Goal: Task Accomplishment & Management: Manage account settings

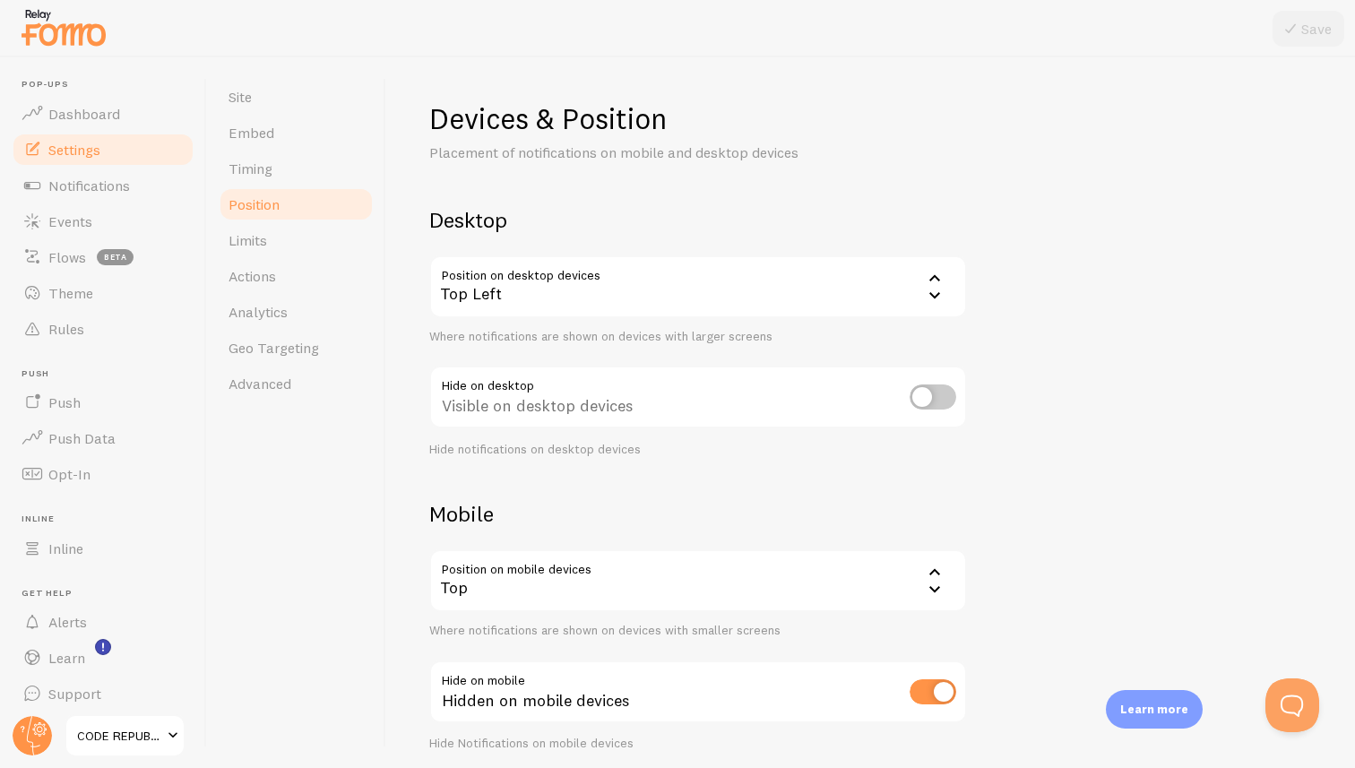
scroll to position [69, 0]
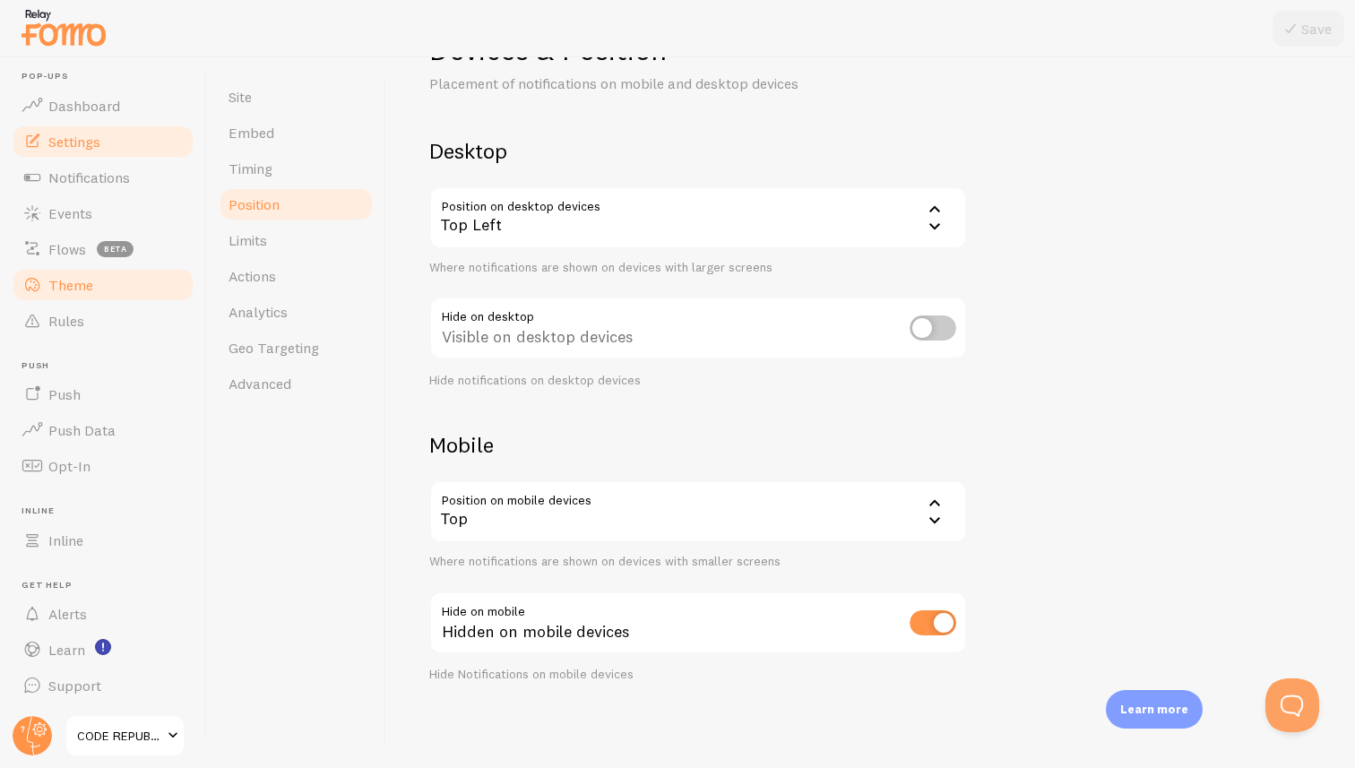
click at [81, 281] on span "Theme" at bounding box center [70, 285] width 45 height 18
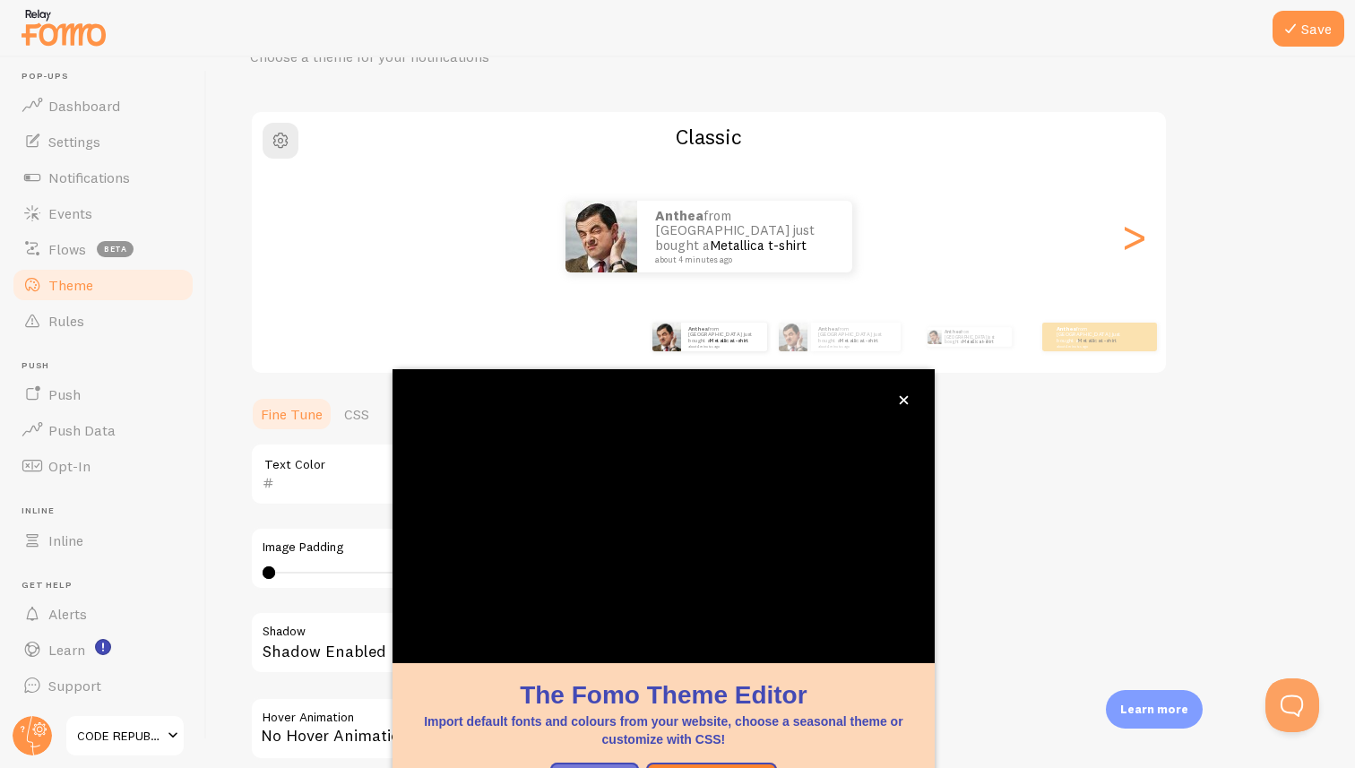
scroll to position [97, 0]
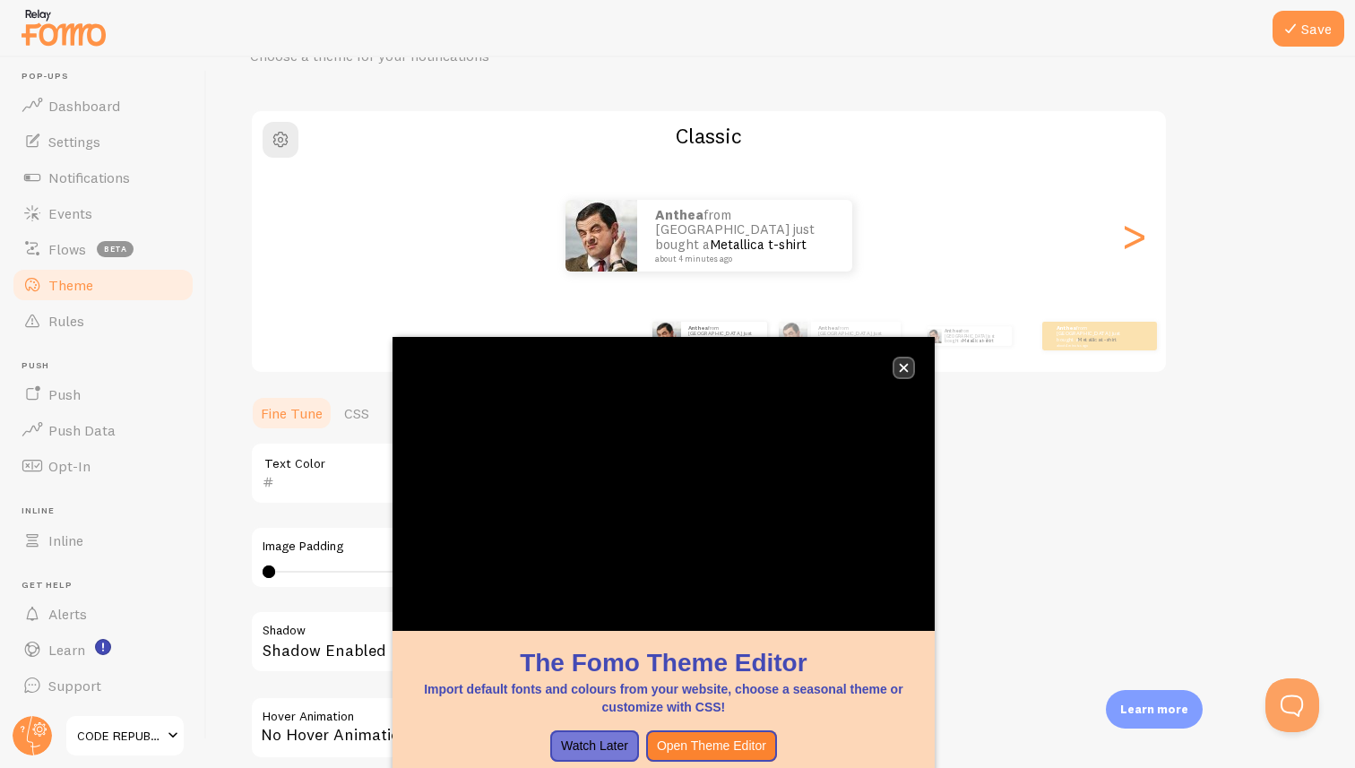
click at [904, 367] on icon "close," at bounding box center [903, 368] width 9 height 9
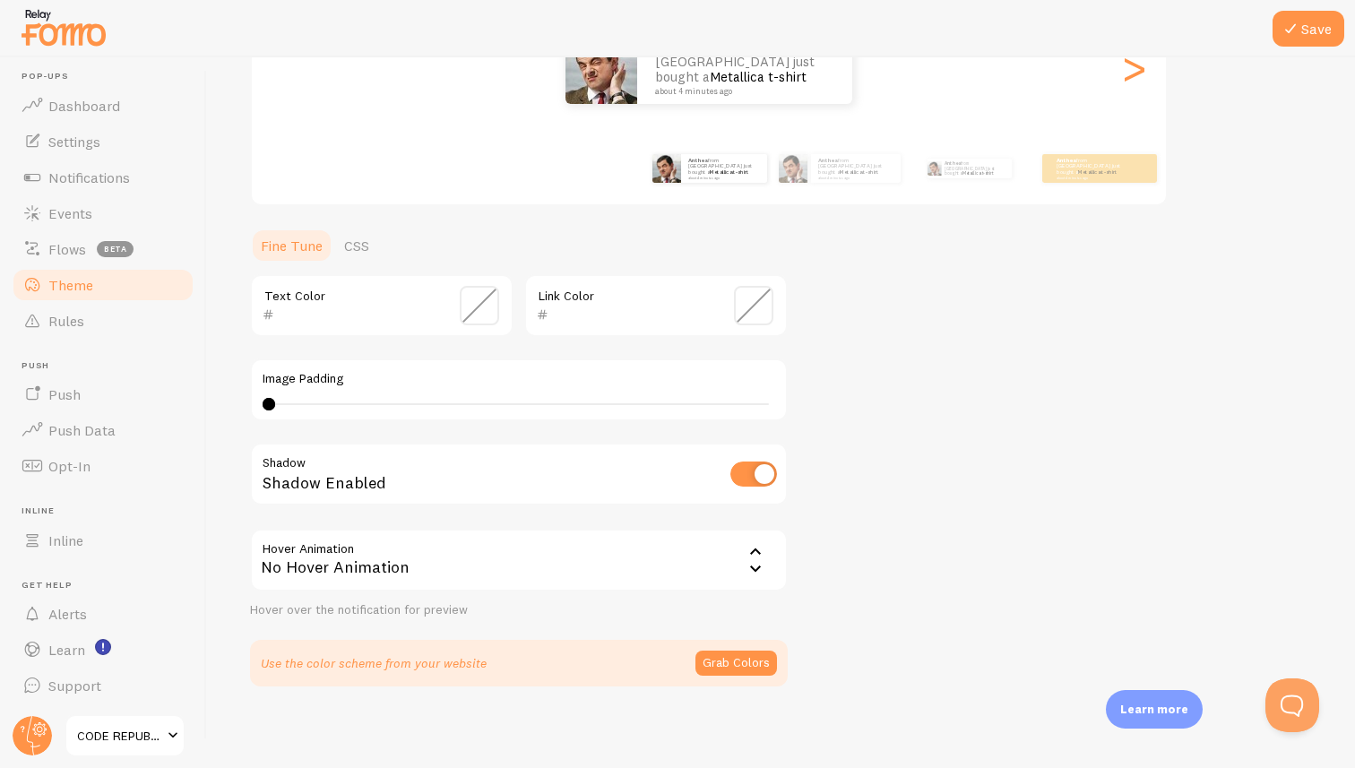
scroll to position [269, 0]
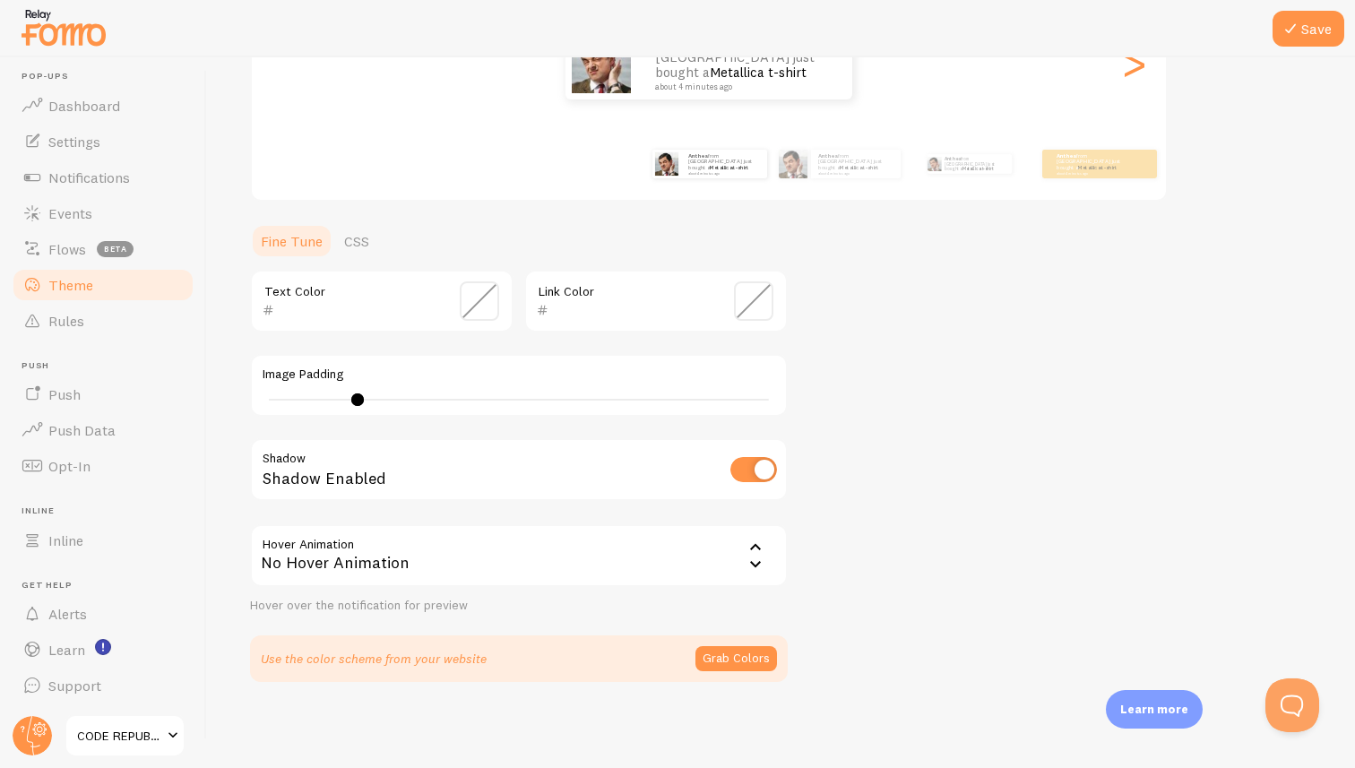
type input "8"
drag, startPoint x: 268, startPoint y: 399, endPoint x: 365, endPoint y: 440, distance: 105.2
click at [365, 440] on div "Text Color Link Color Image Padding 8 Shadow Shadow Enabled Hover Animation non…" at bounding box center [519, 442] width 538 height 344
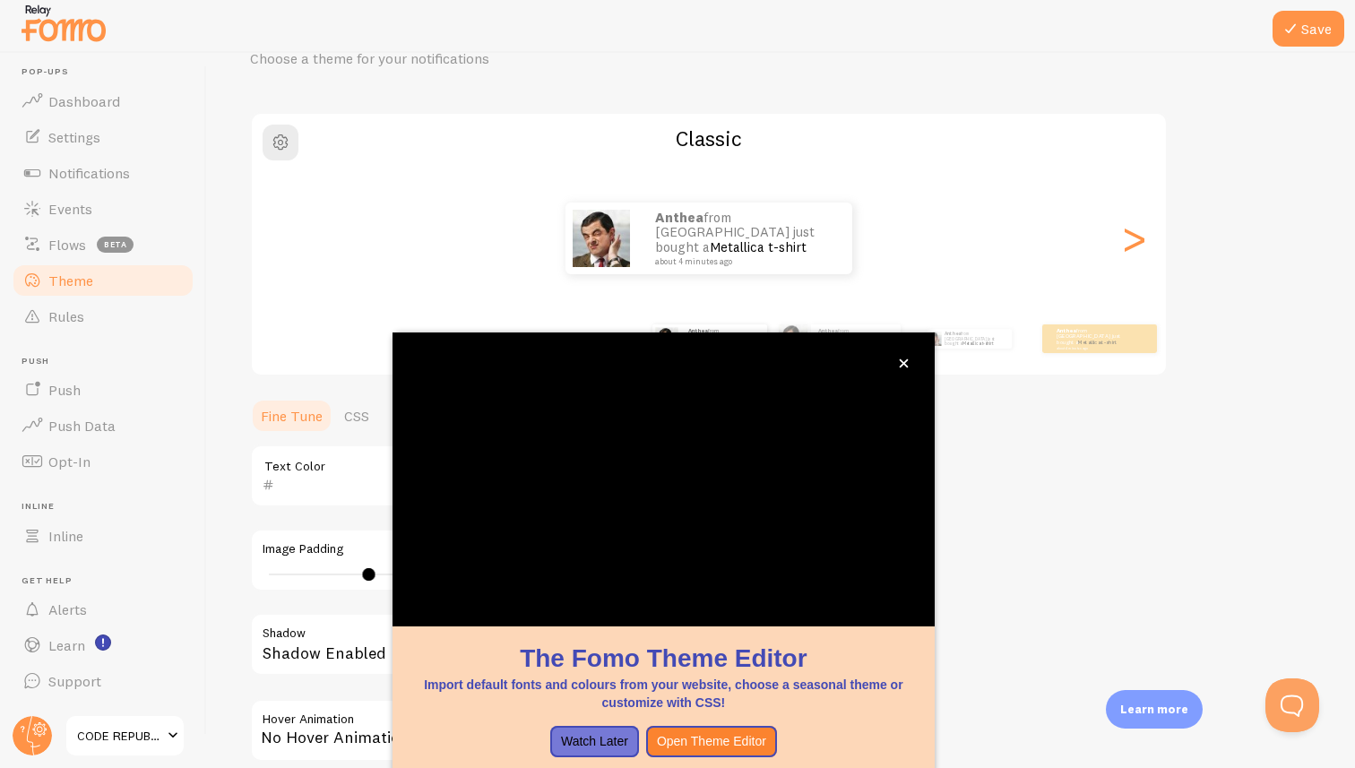
scroll to position [97, 0]
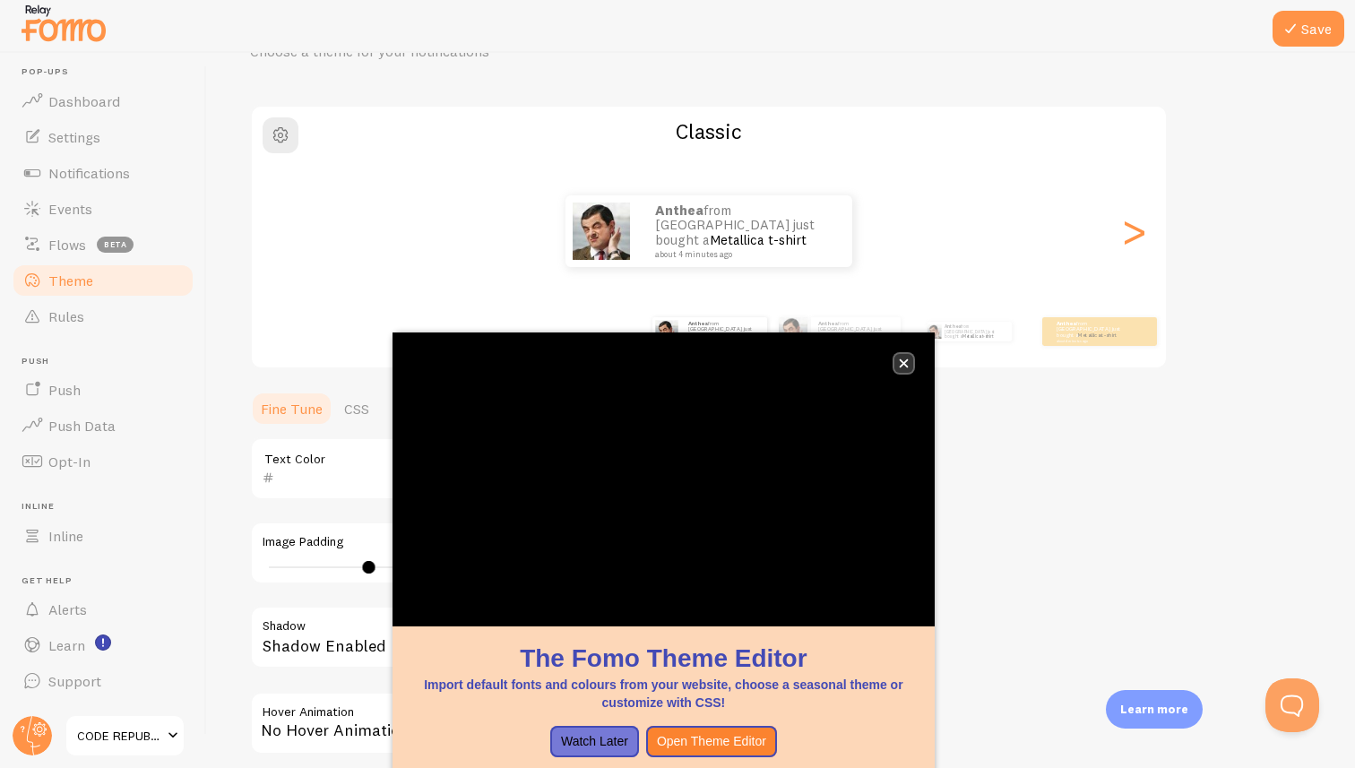
click at [905, 367] on icon "close," at bounding box center [904, 364] width 10 height 10
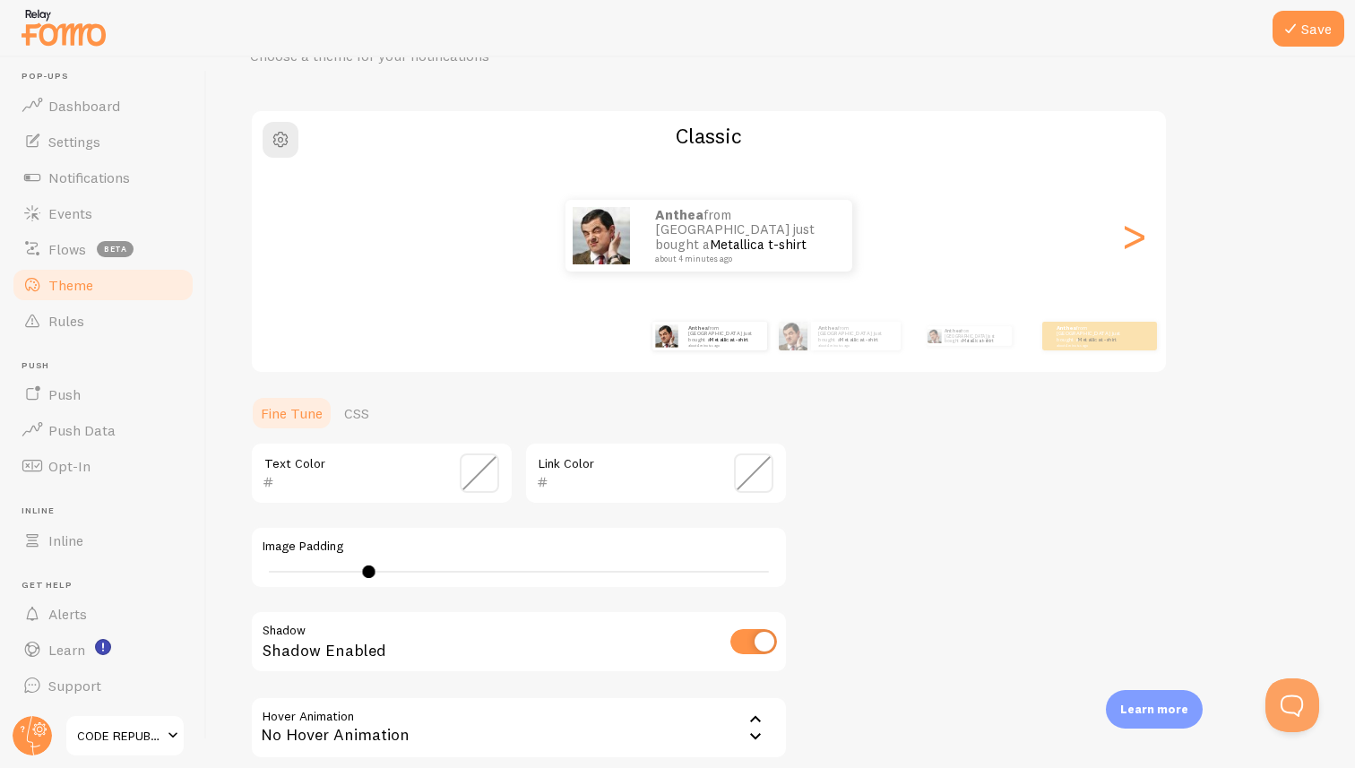
click at [481, 478] on span at bounding box center [479, 473] width 39 height 39
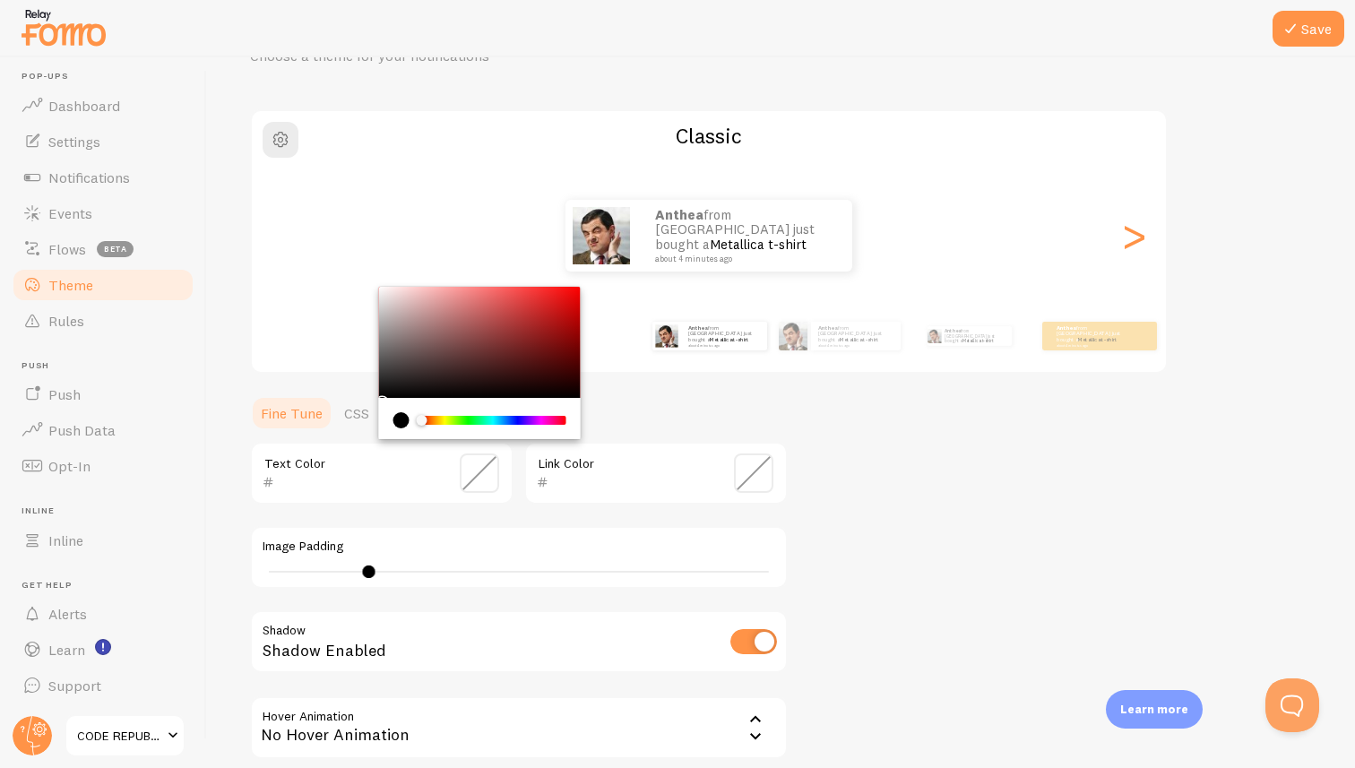
click at [747, 473] on span at bounding box center [753, 473] width 39 height 39
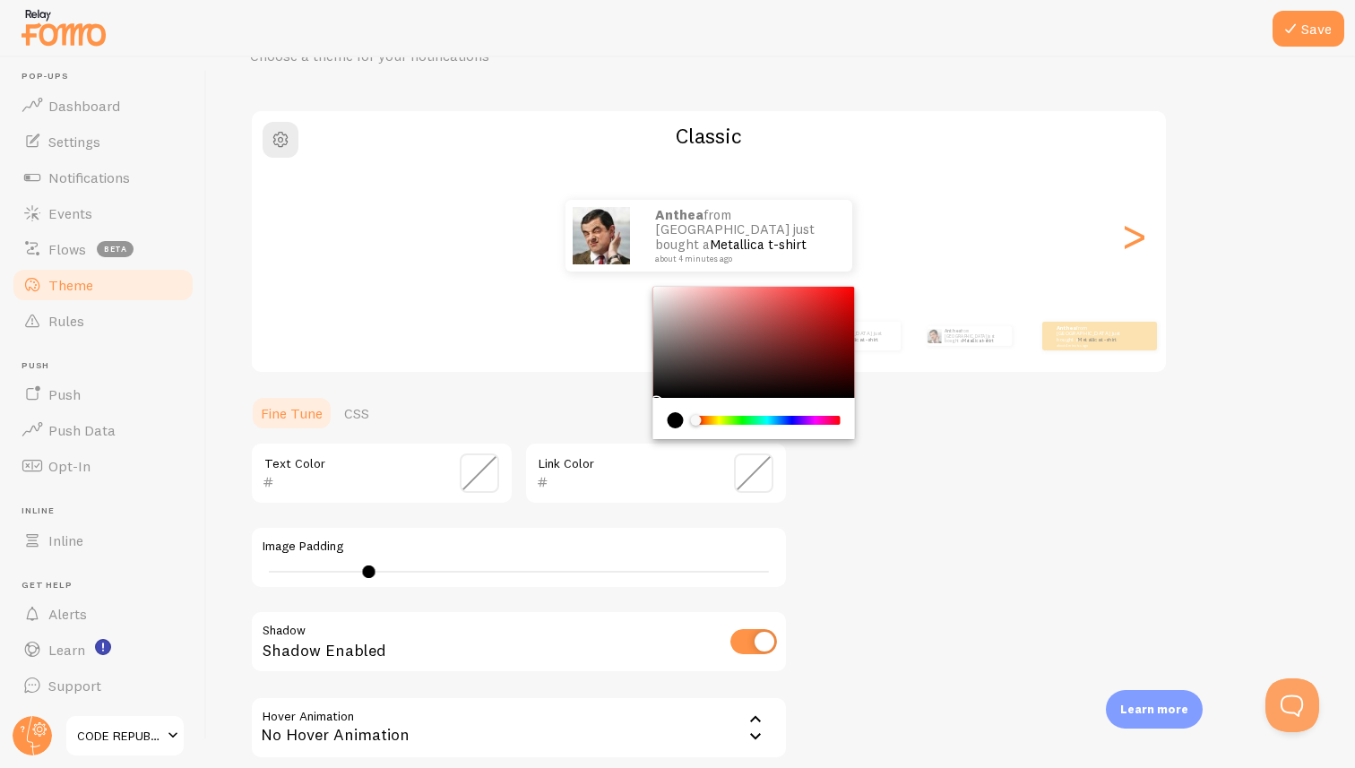
click at [952, 539] on div "Theme Choose a theme for your notifications Classic Anthea from [GEOGRAPHIC_DAT…" at bounding box center [781, 429] width 1062 height 851
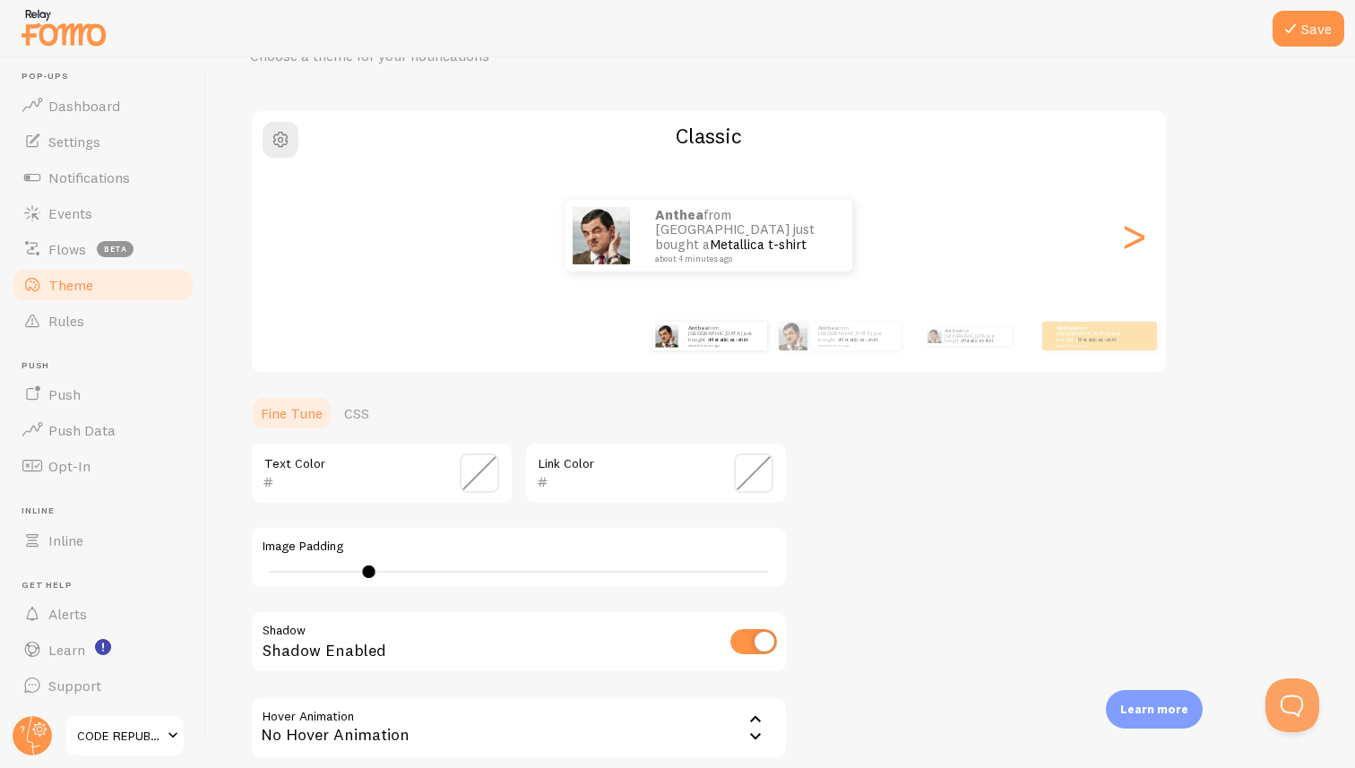
click at [480, 473] on span at bounding box center [479, 473] width 39 height 39
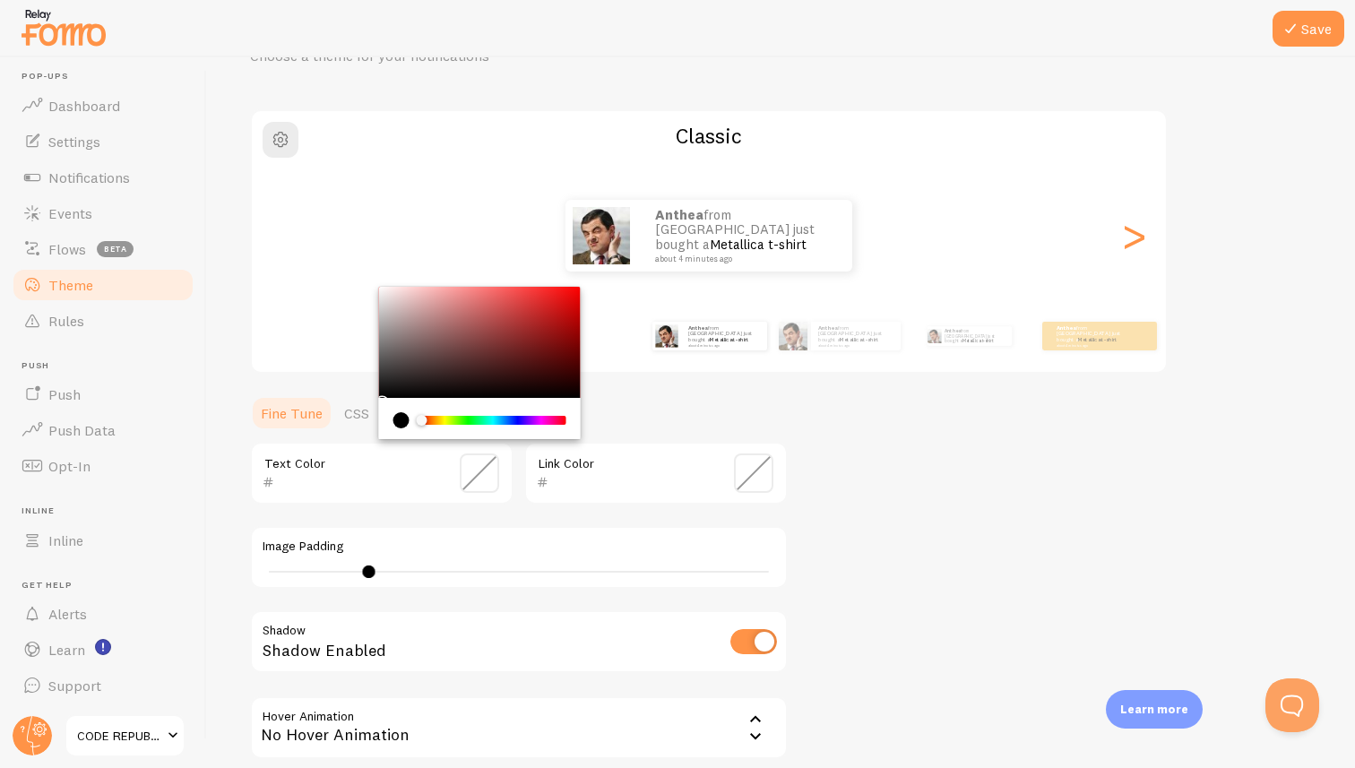
click at [398, 418] on div "current color is #000000" at bounding box center [401, 420] width 16 height 16
click at [629, 405] on ul "Fine Tune CSS" at bounding box center [519, 413] width 538 height 36
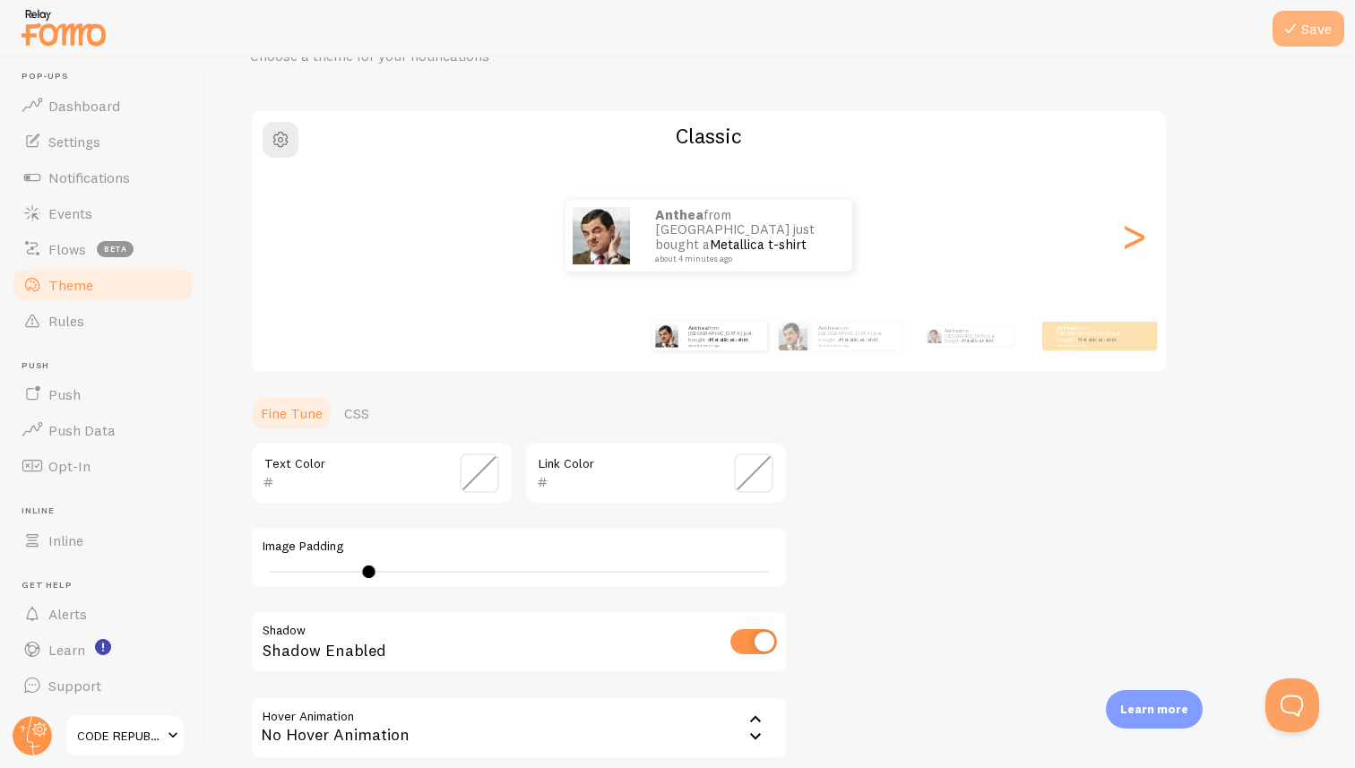
click at [1305, 25] on button "Save" at bounding box center [1309, 29] width 72 height 36
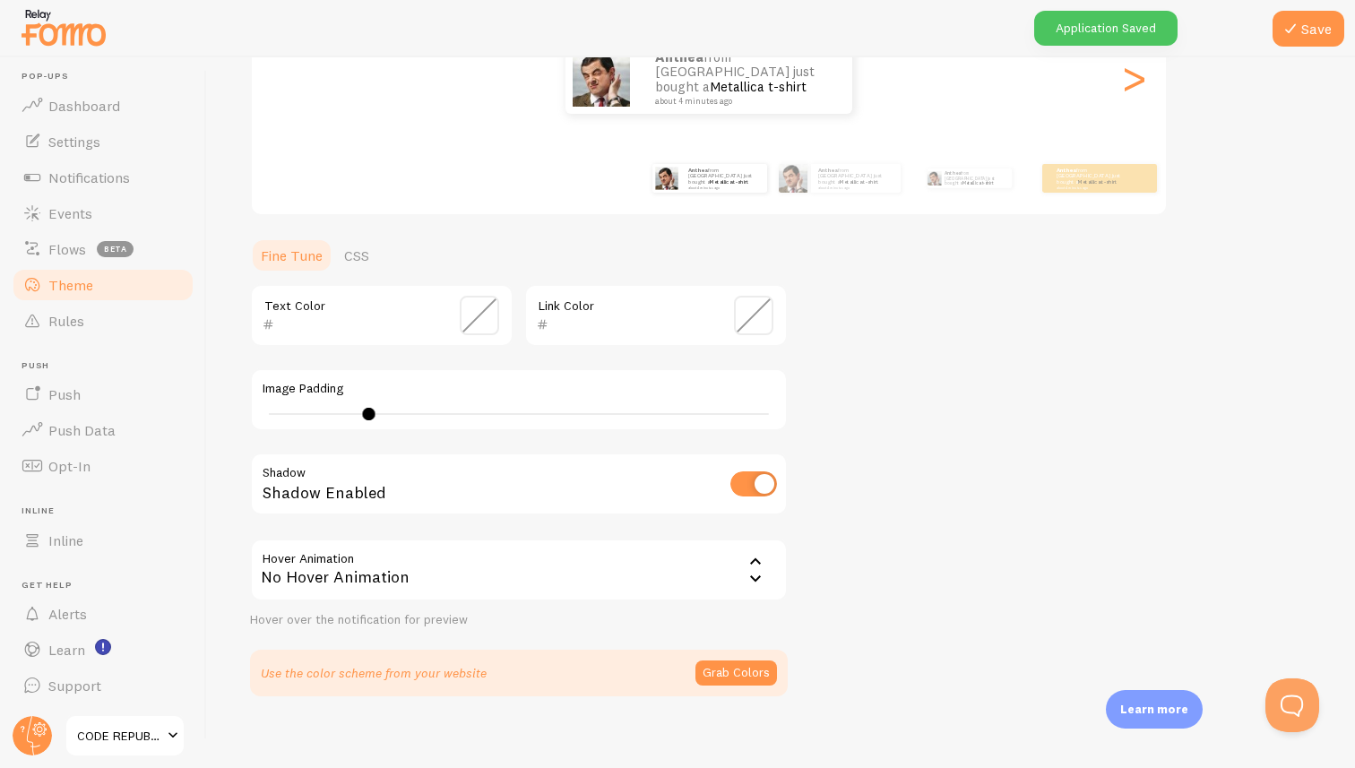
scroll to position [269, 0]
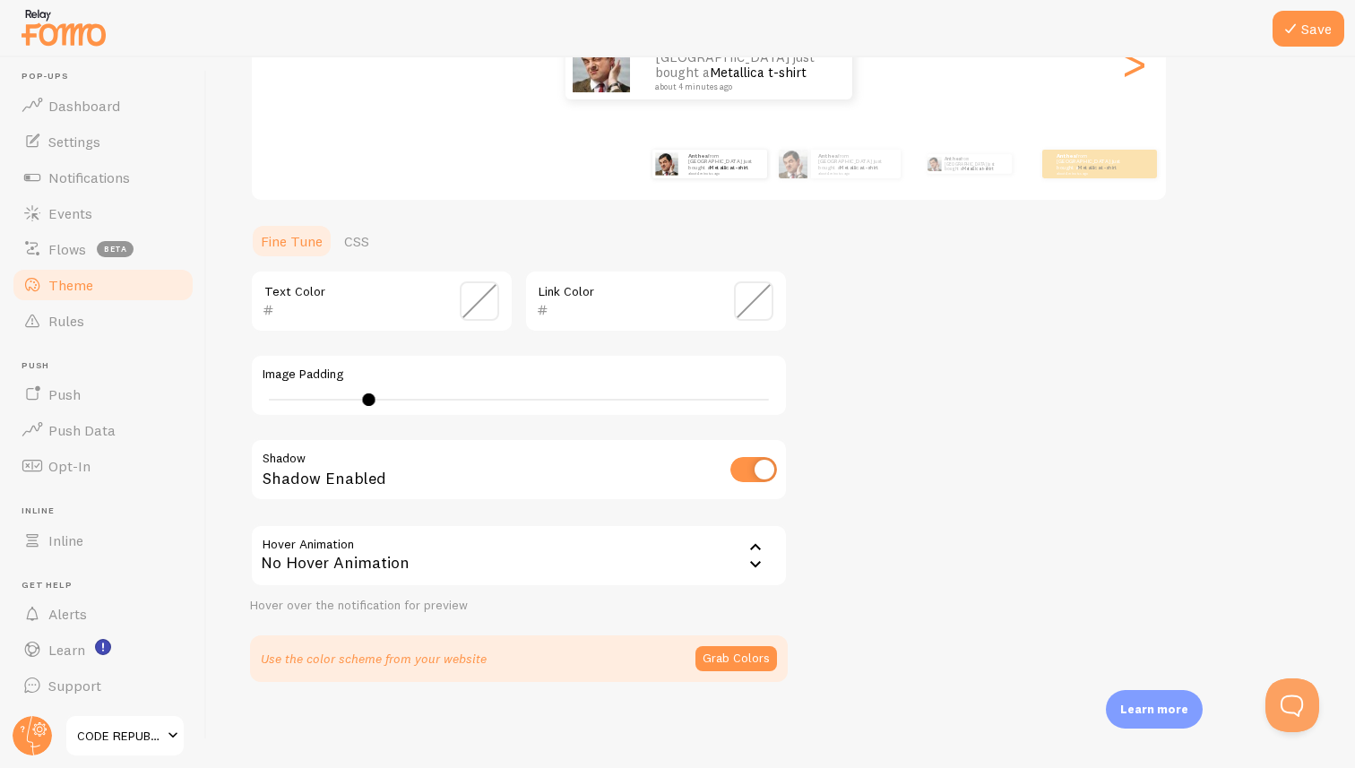
click at [508, 563] on div "No Hover Animation" at bounding box center [519, 555] width 538 height 63
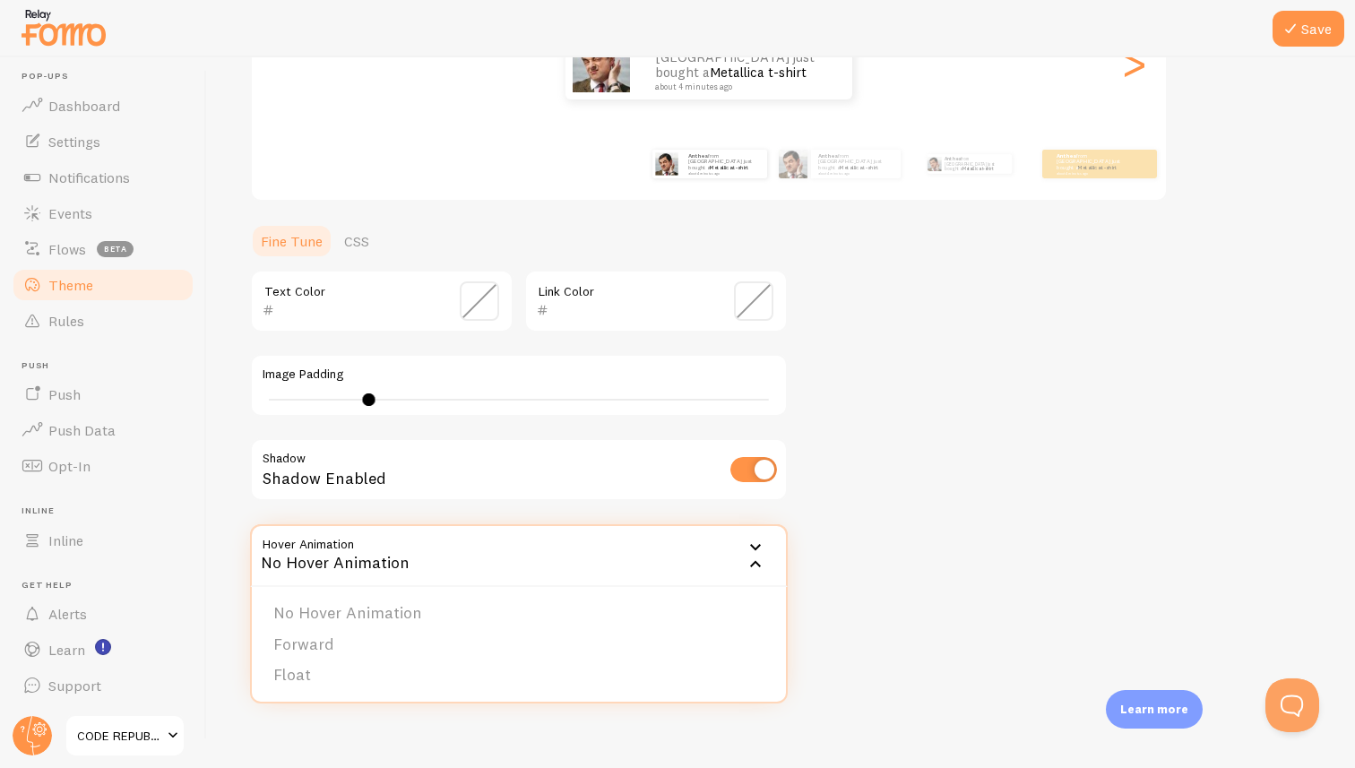
click at [508, 563] on div "No Hover Animation" at bounding box center [519, 555] width 538 height 63
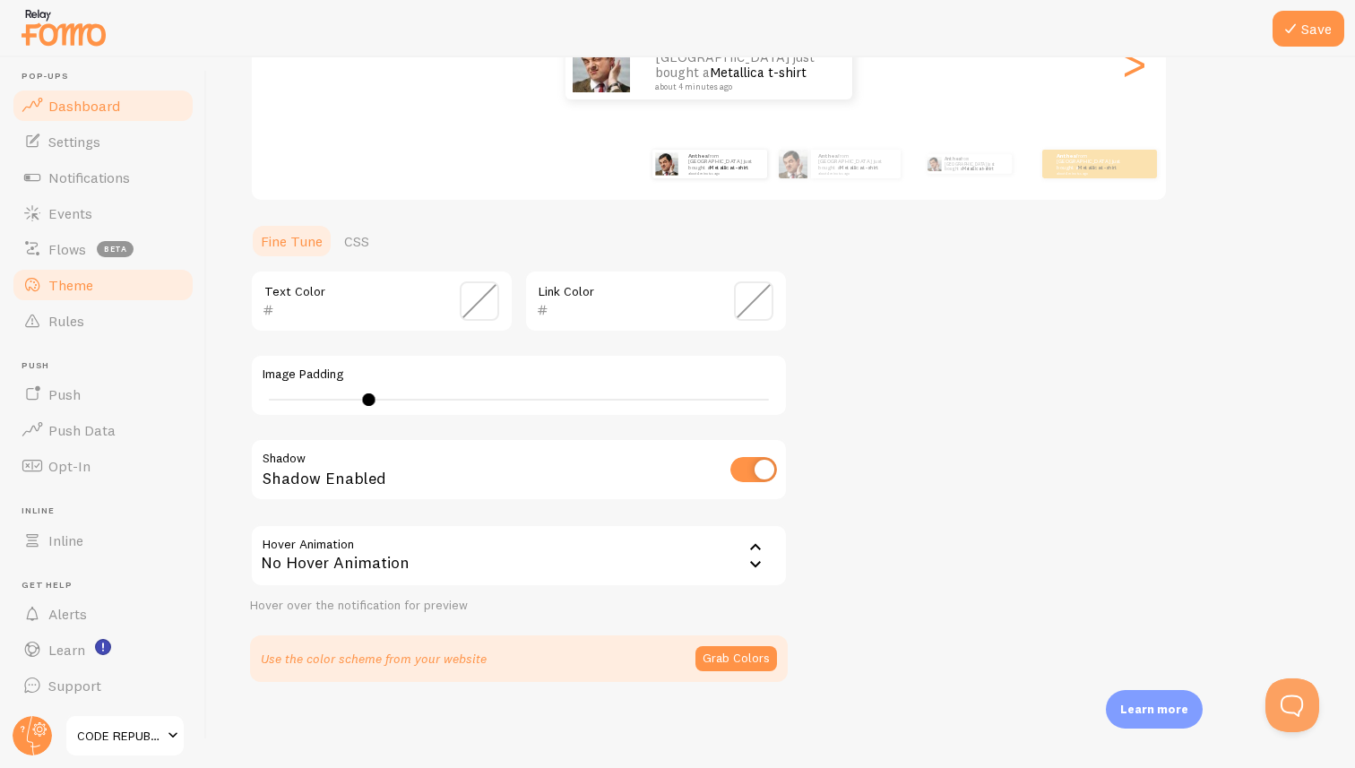
click at [83, 105] on span "Dashboard" at bounding box center [84, 106] width 72 height 18
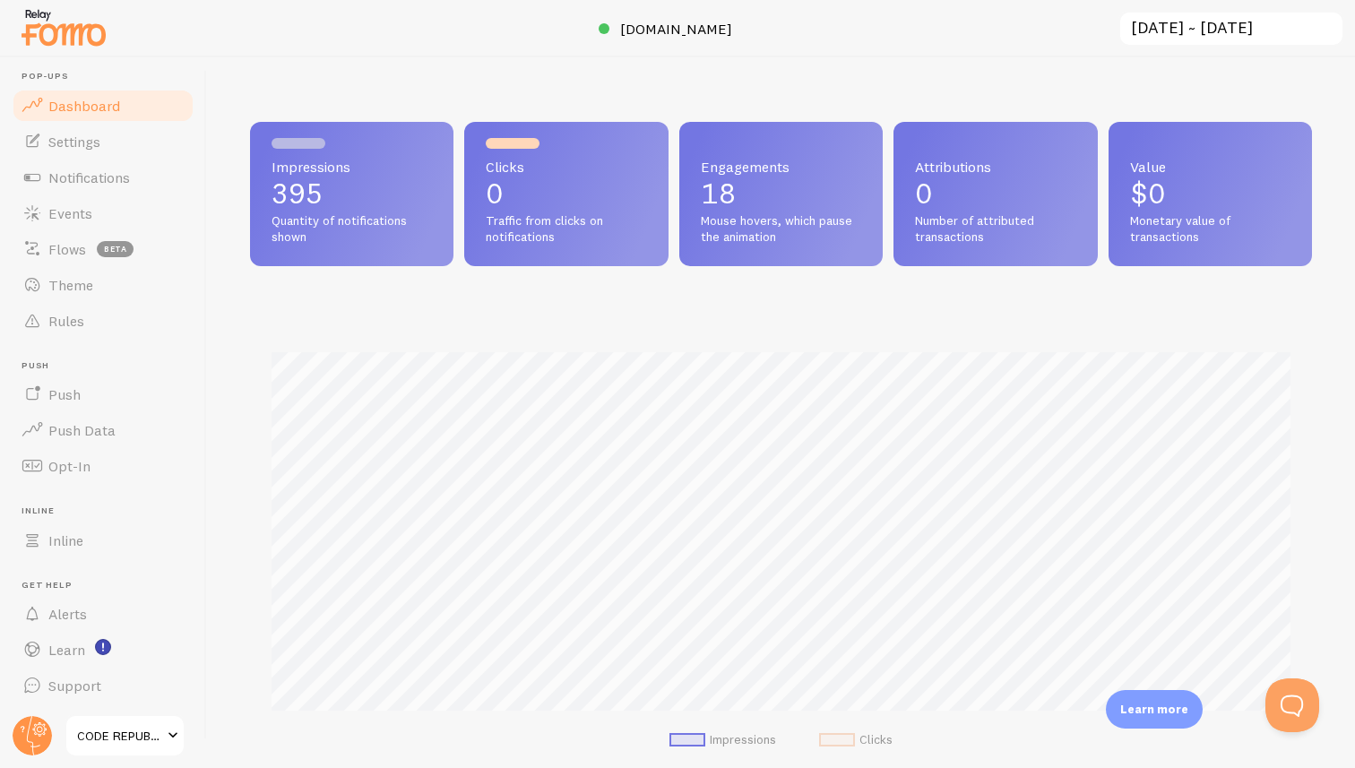
scroll to position [471, 1062]
click at [83, 151] on link "Settings" at bounding box center [103, 142] width 185 height 36
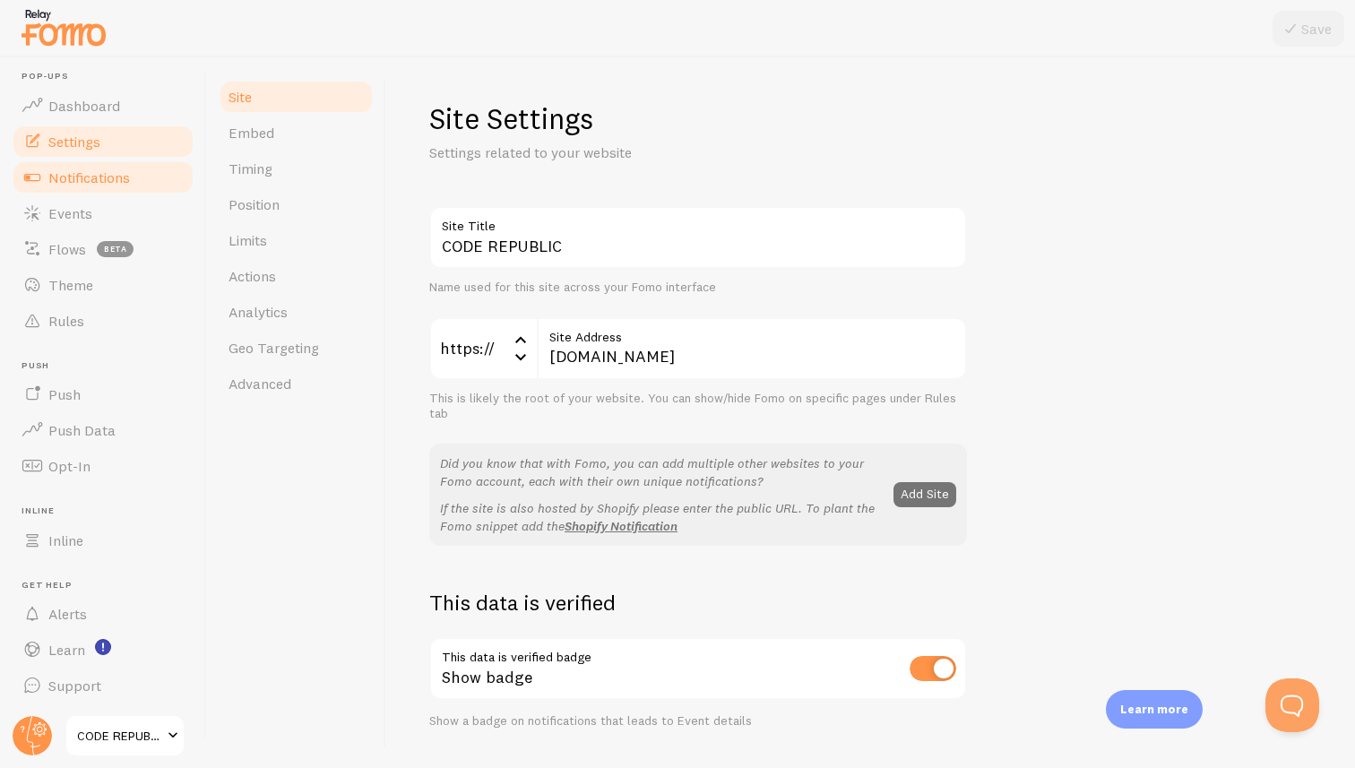
click at [81, 179] on span "Notifications" at bounding box center [89, 178] width 82 height 18
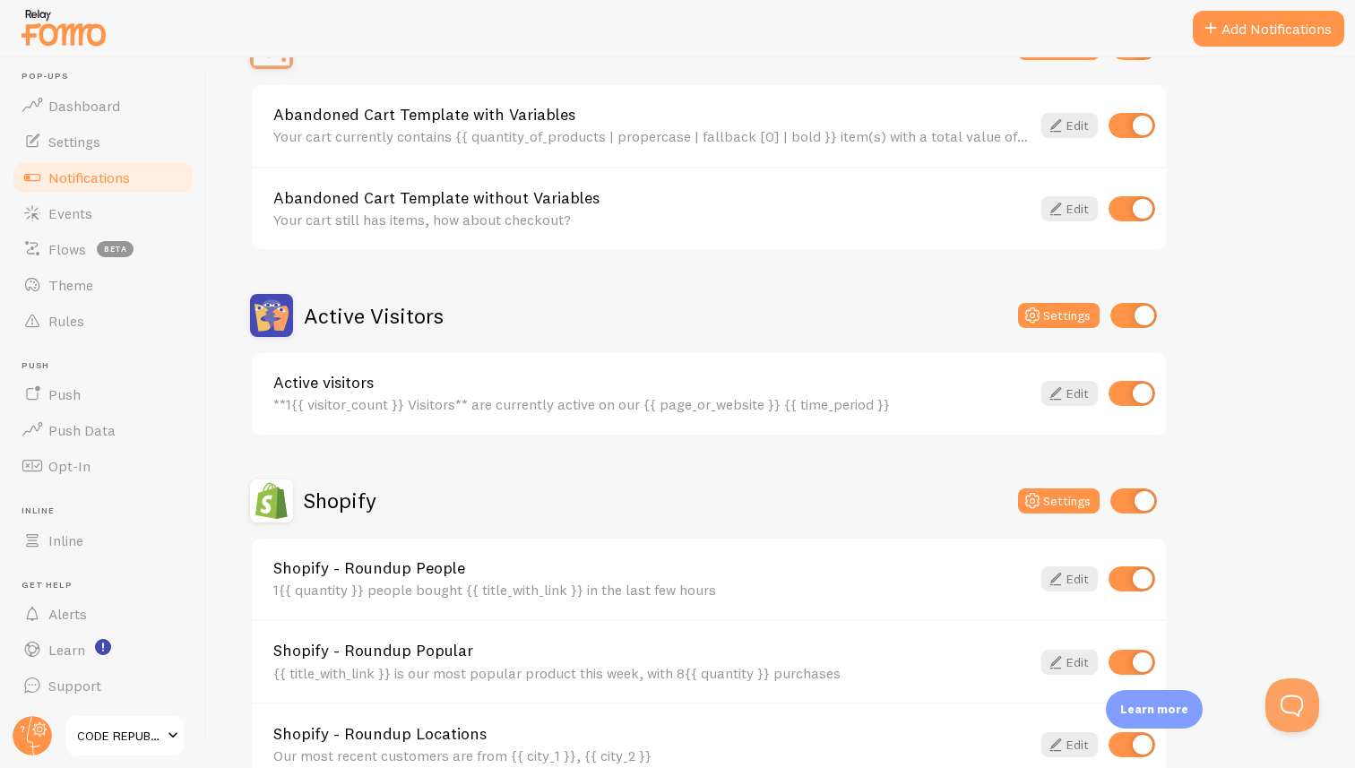
scroll to position [234, 0]
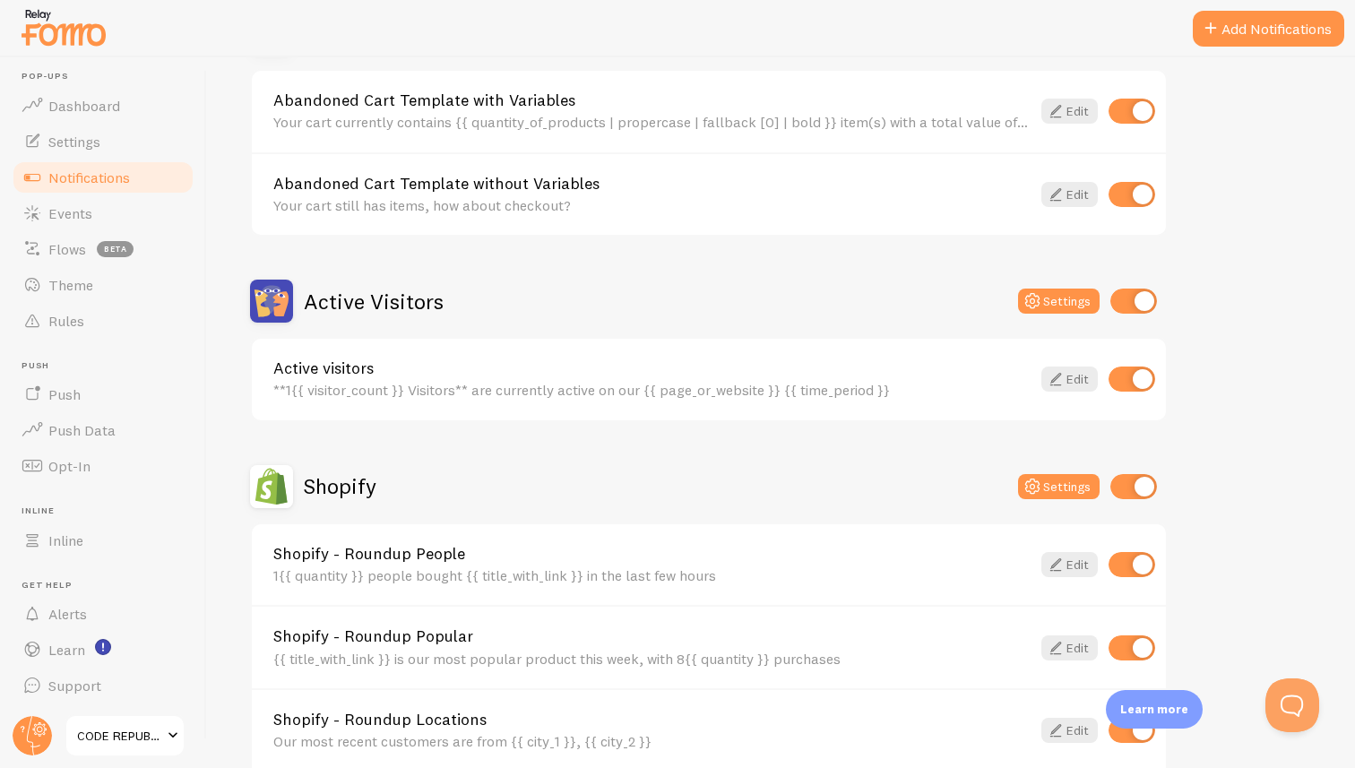
click at [1124, 375] on input "checkbox" at bounding box center [1132, 379] width 47 height 25
checkbox input "false"
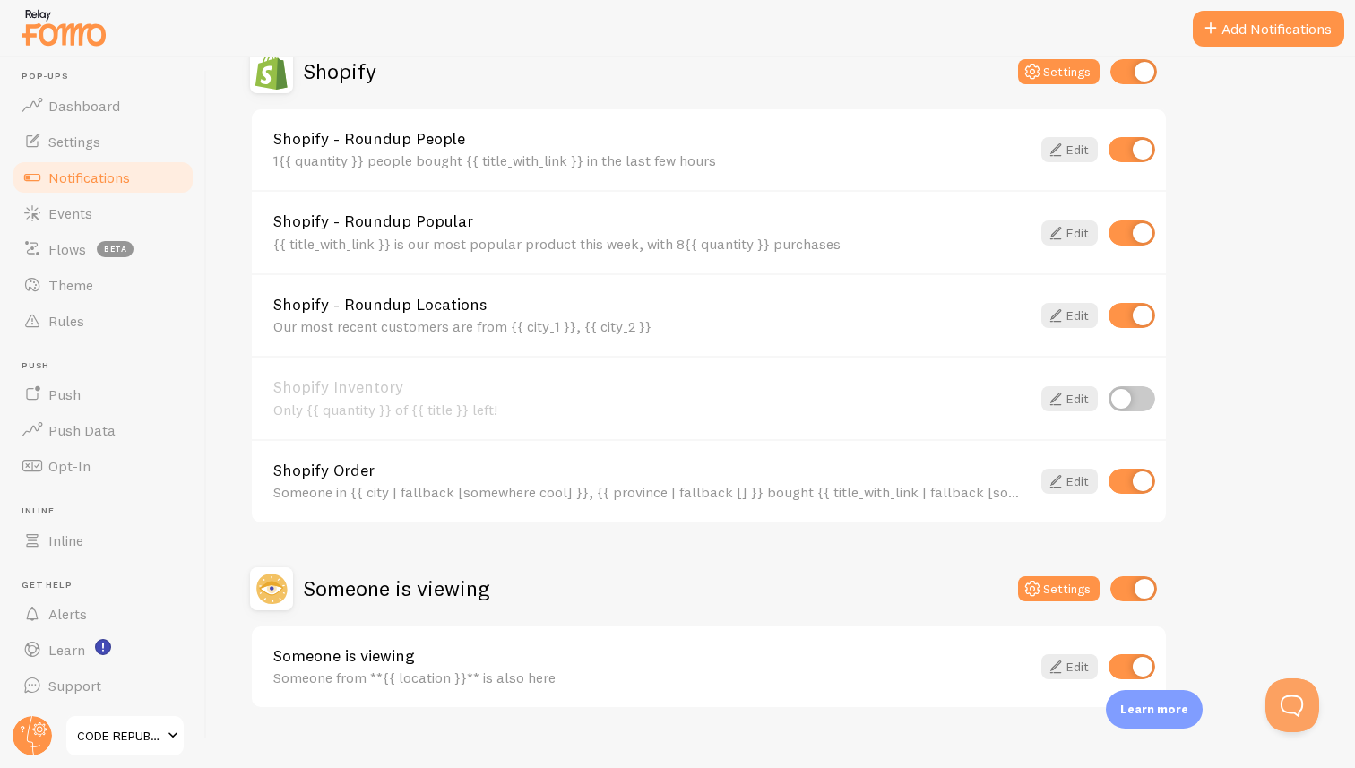
scroll to position [676, 0]
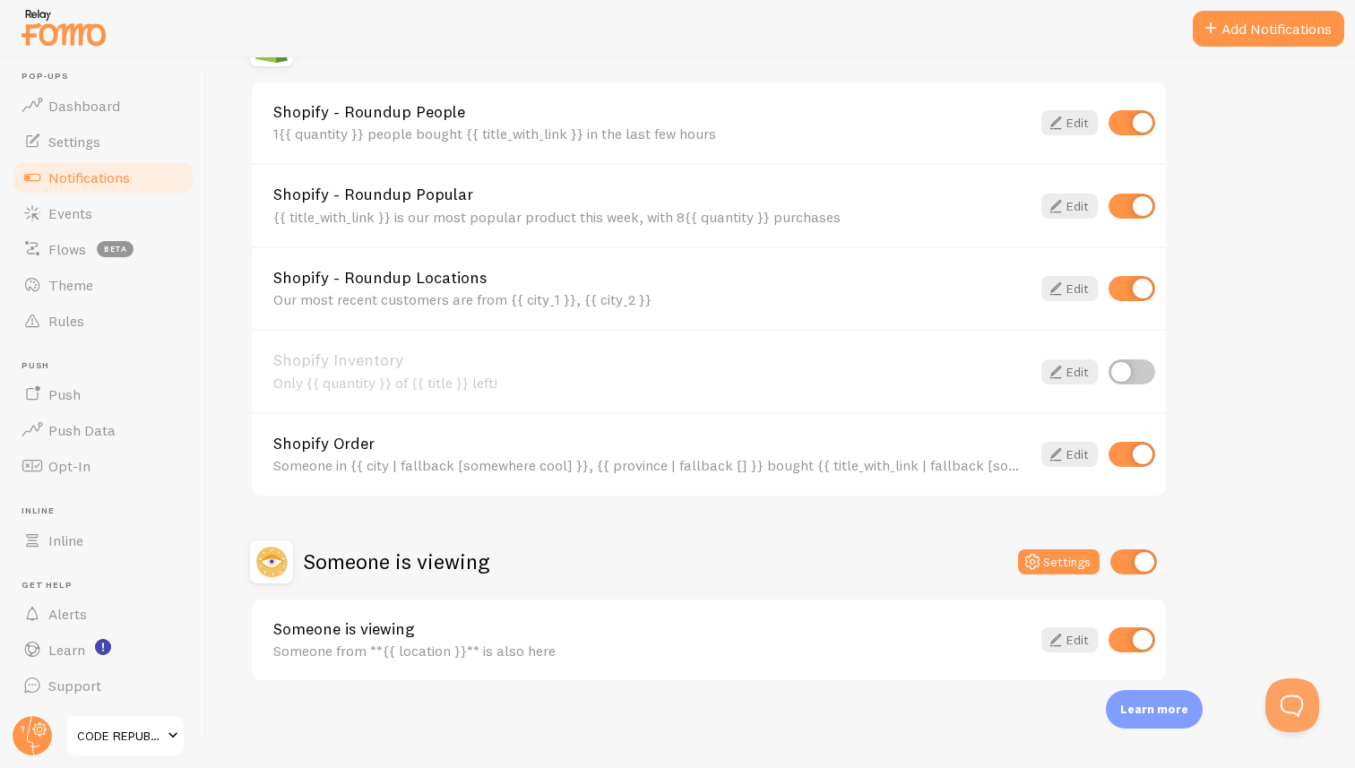
click at [1119, 641] on input "checkbox" at bounding box center [1132, 639] width 47 height 25
checkbox input "false"
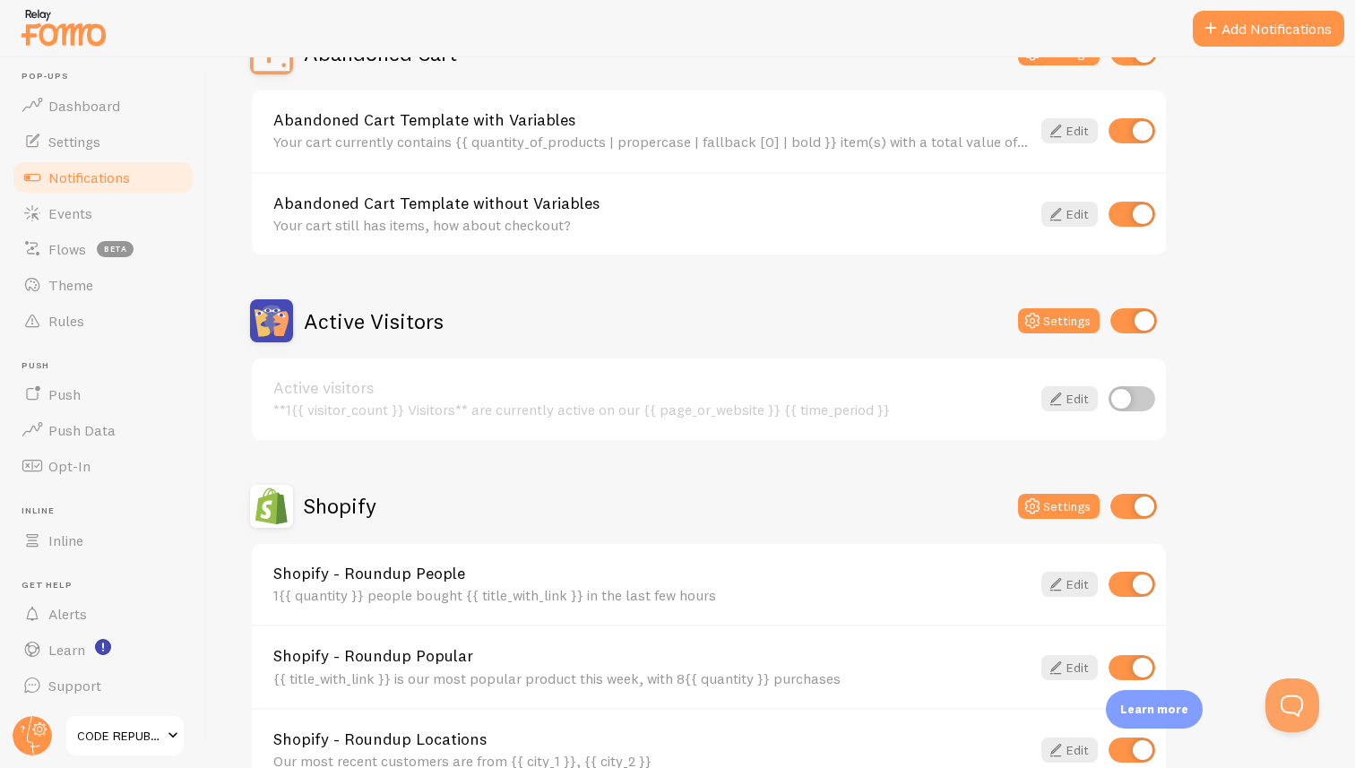
scroll to position [0, 0]
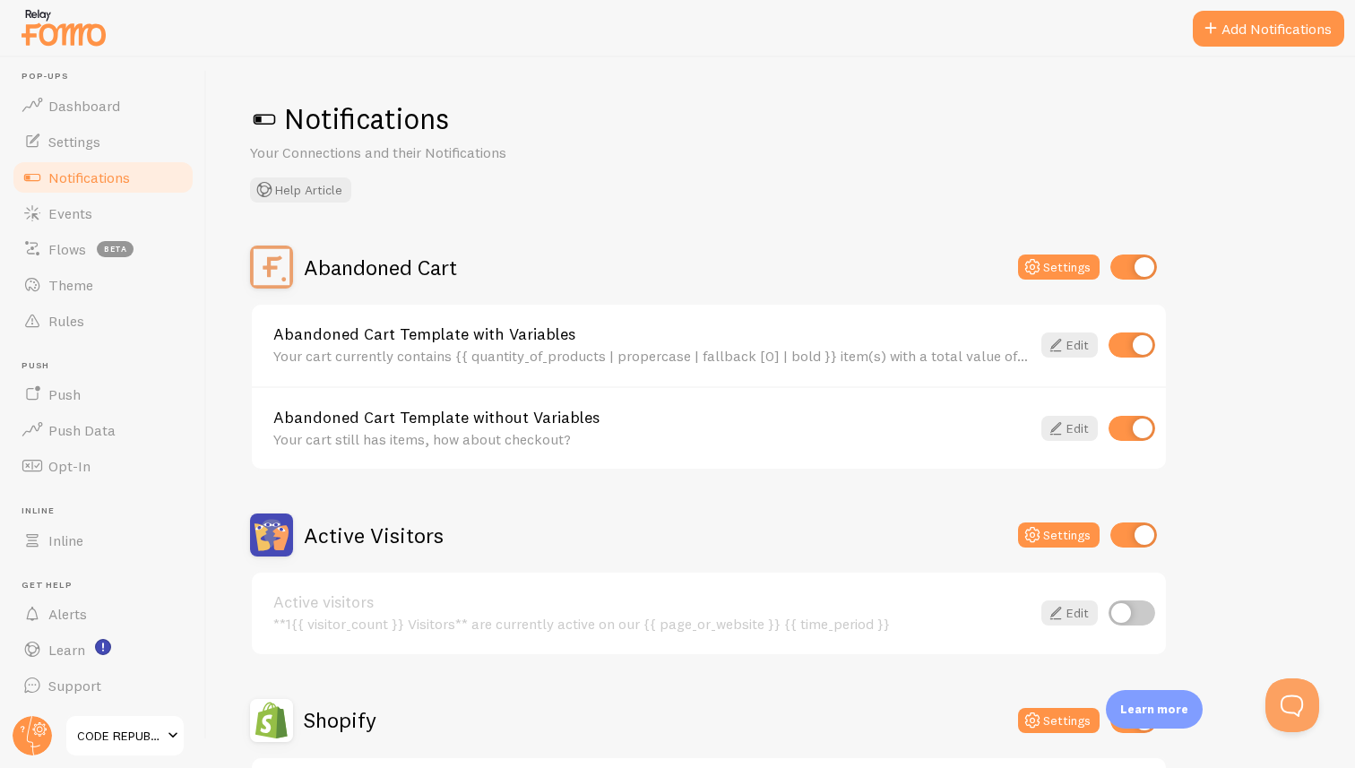
click at [1126, 537] on input "checkbox" at bounding box center [1133, 535] width 47 height 25
checkbox input "false"
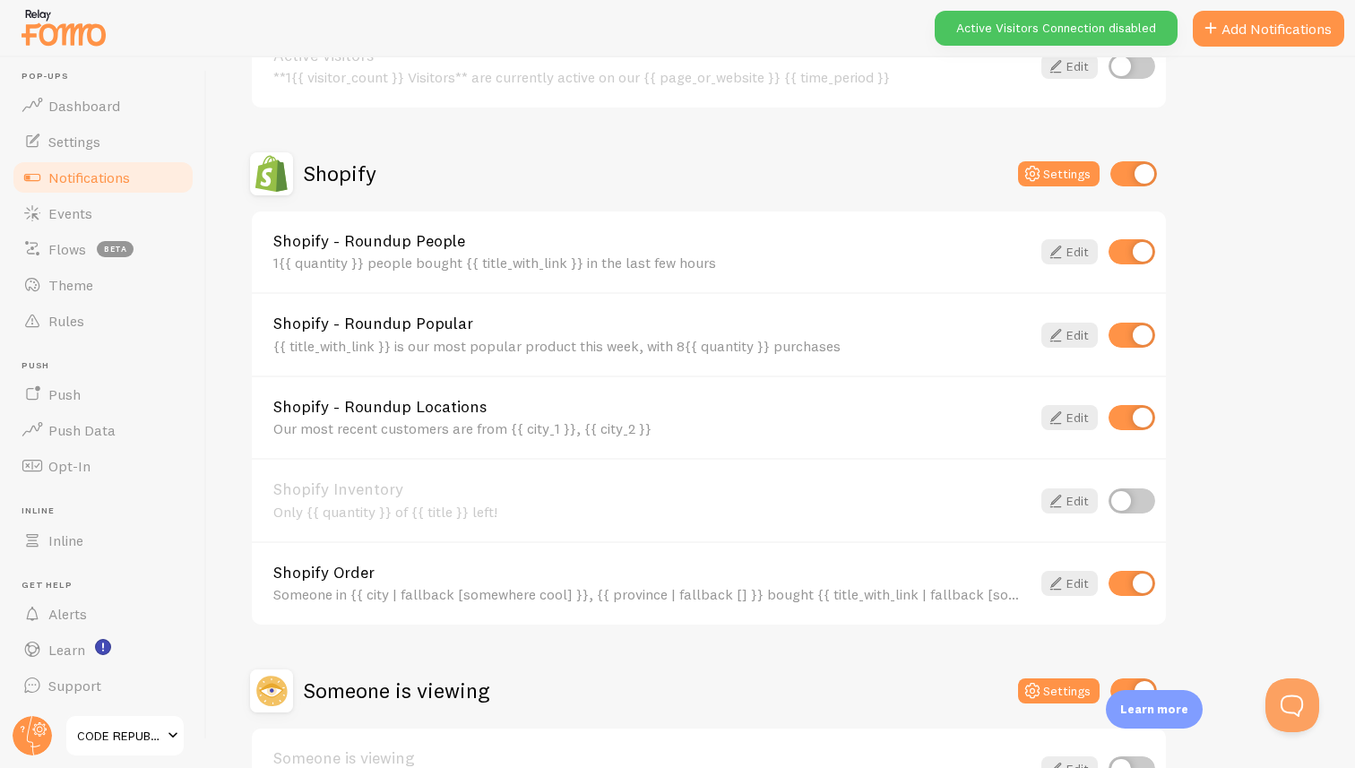
scroll to position [676, 0]
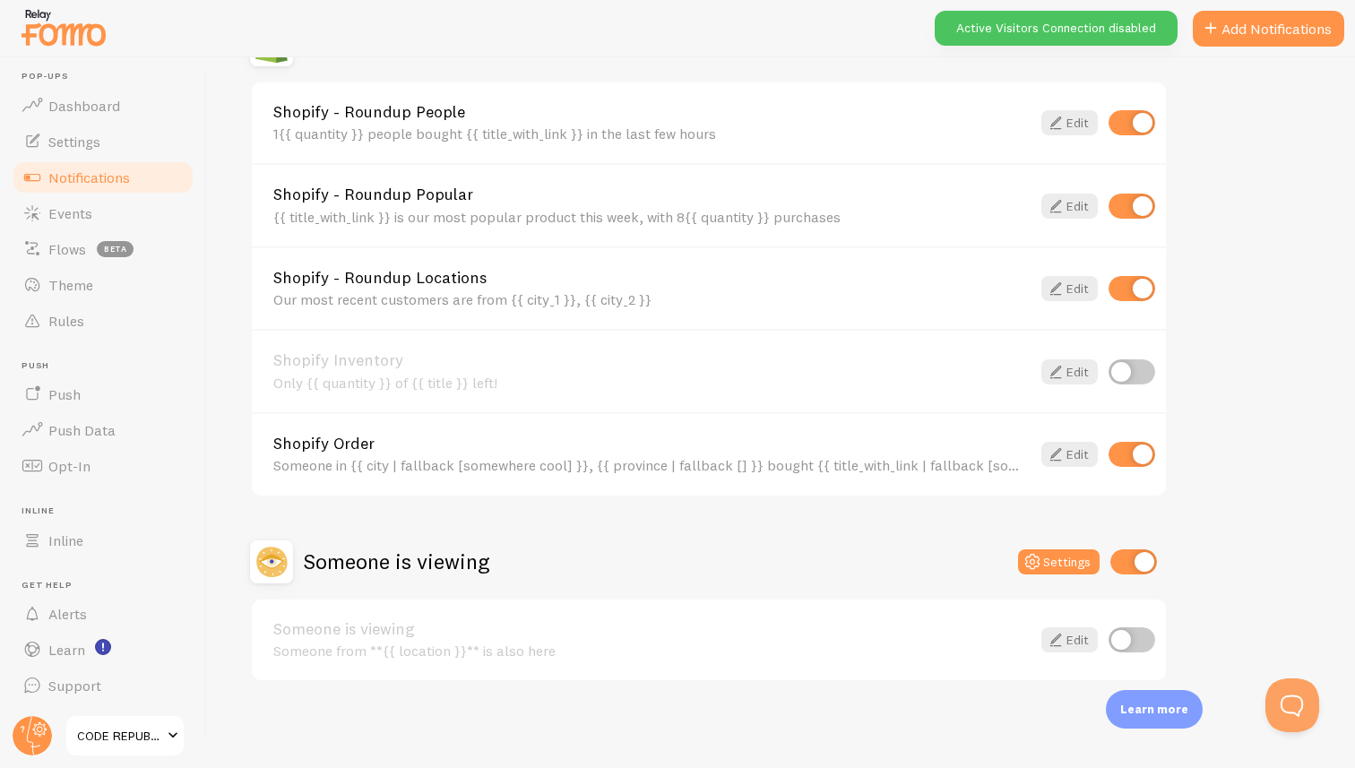
click at [1122, 562] on input "checkbox" at bounding box center [1133, 561] width 47 height 25
checkbox input "false"
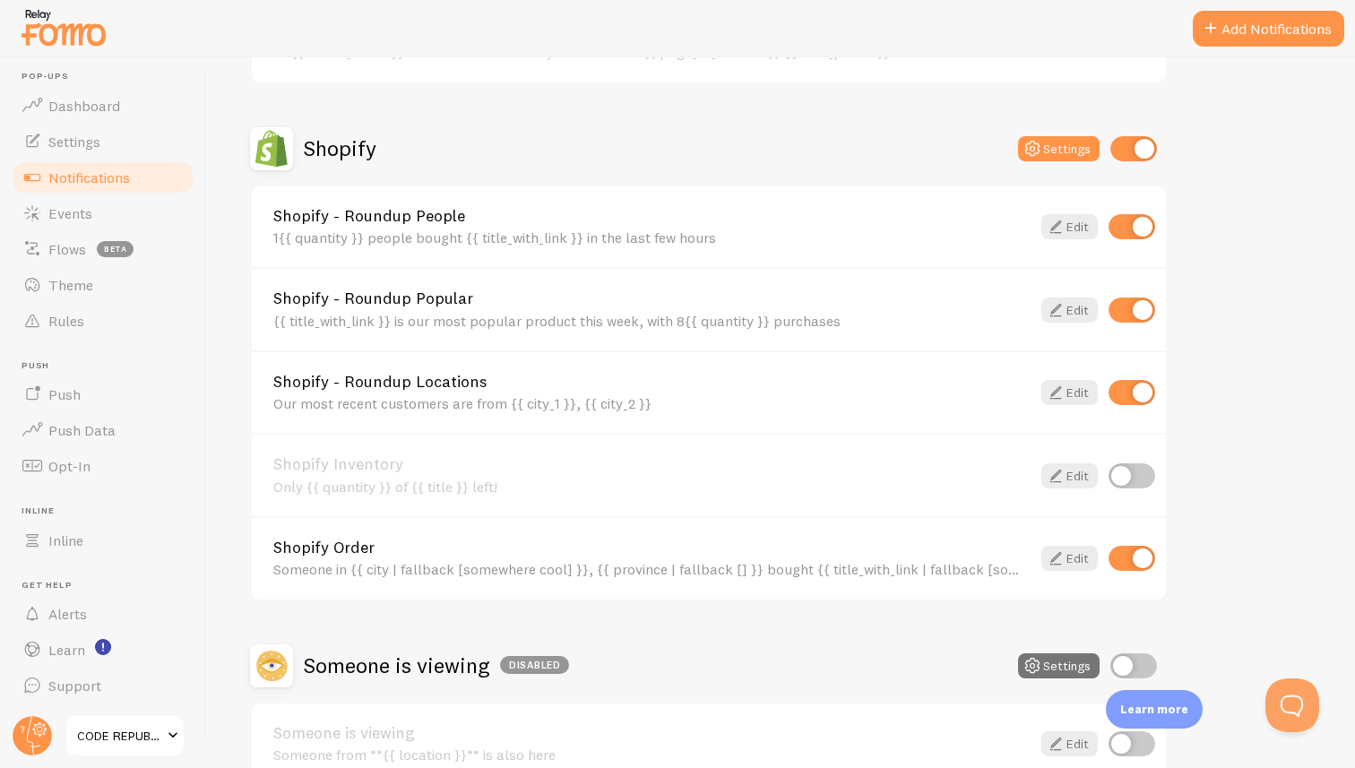
scroll to position [576, 0]
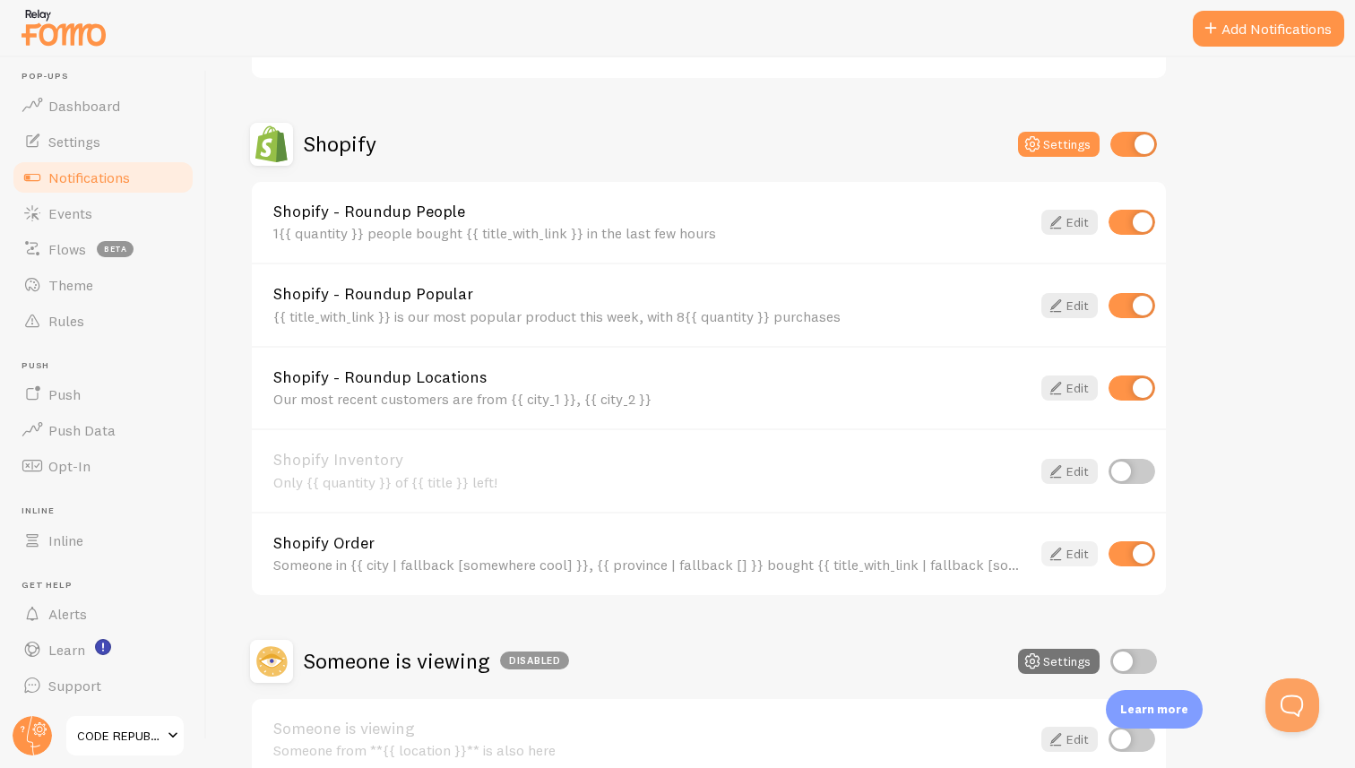
click at [1078, 556] on link "Edit" at bounding box center [1069, 553] width 56 height 25
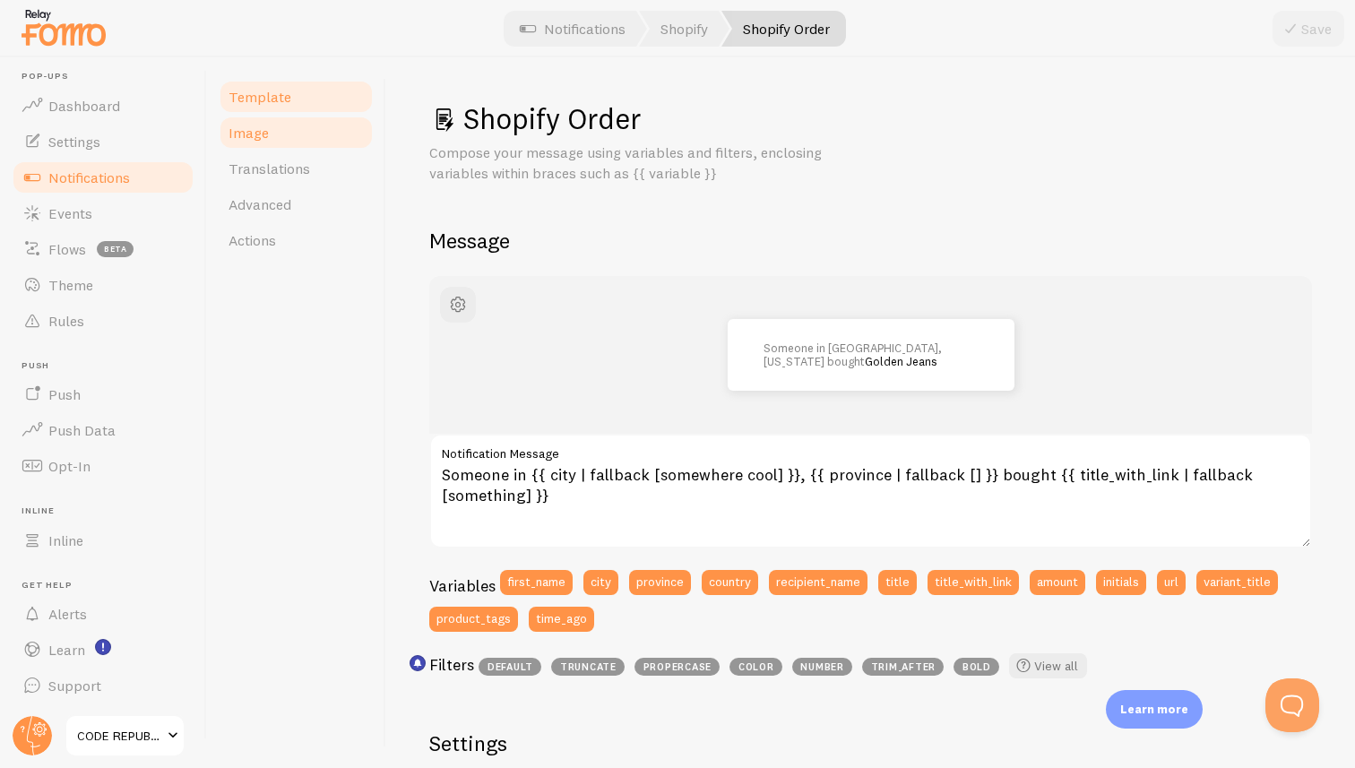
click at [256, 135] on span "Image" at bounding box center [249, 133] width 40 height 18
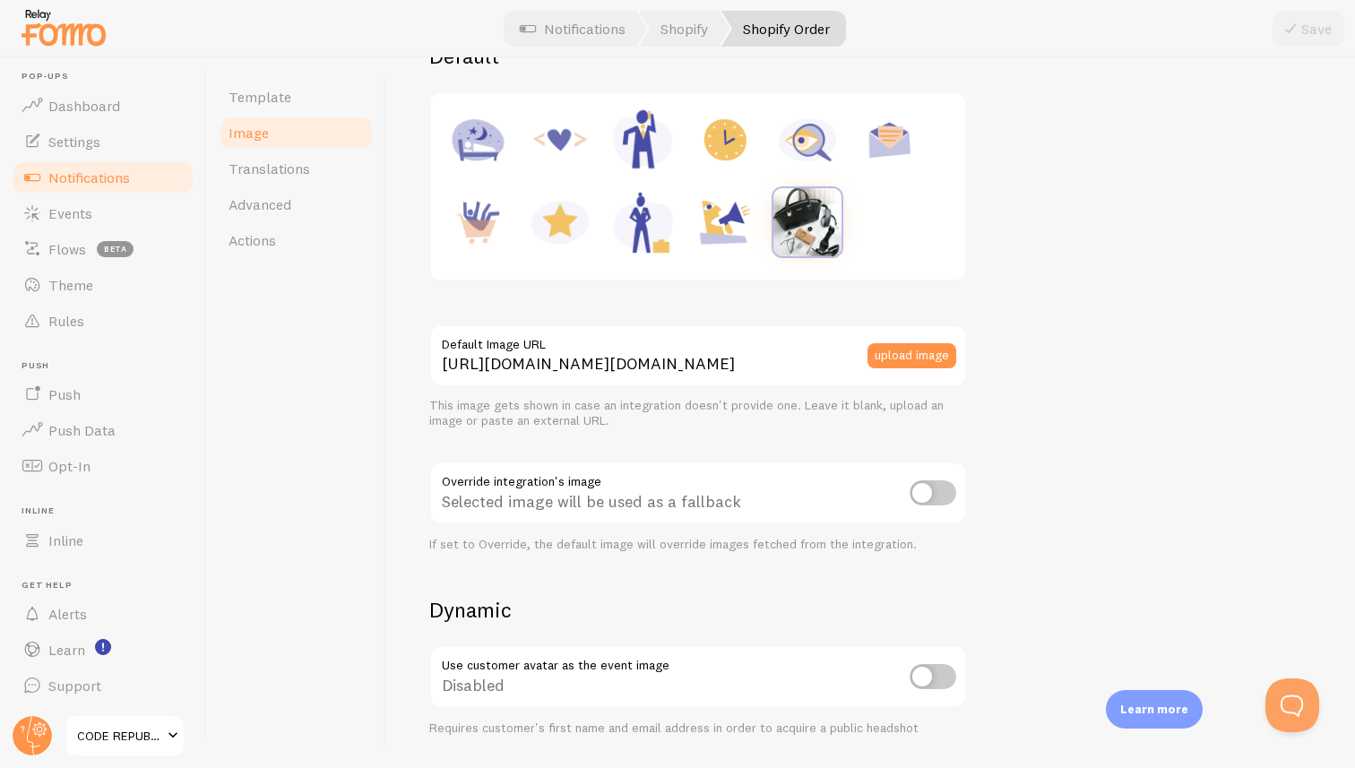
scroll to position [269, 0]
click at [934, 493] on input "checkbox" at bounding box center [933, 491] width 47 height 25
checkbox input "true"
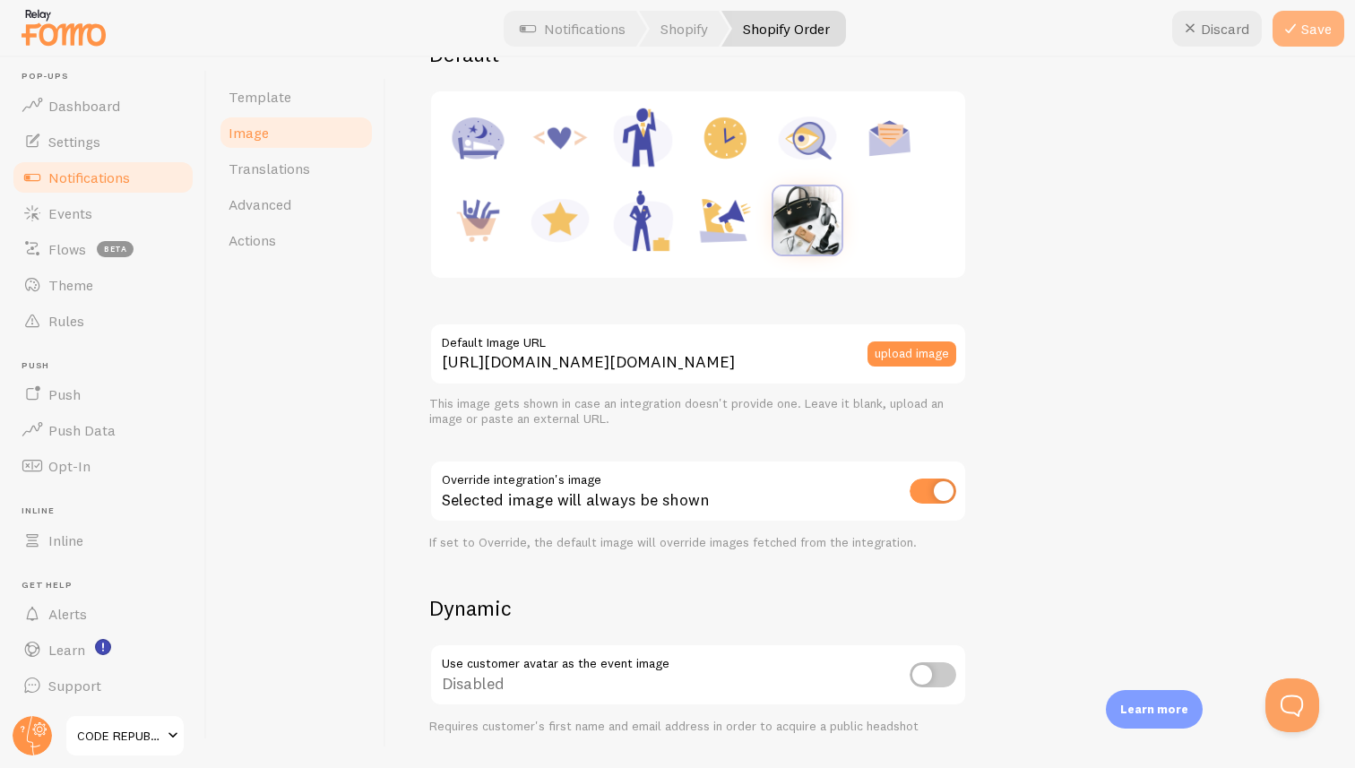
click at [1308, 30] on button "Save" at bounding box center [1309, 29] width 72 height 36
click at [78, 181] on span "Notifications" at bounding box center [89, 178] width 82 height 18
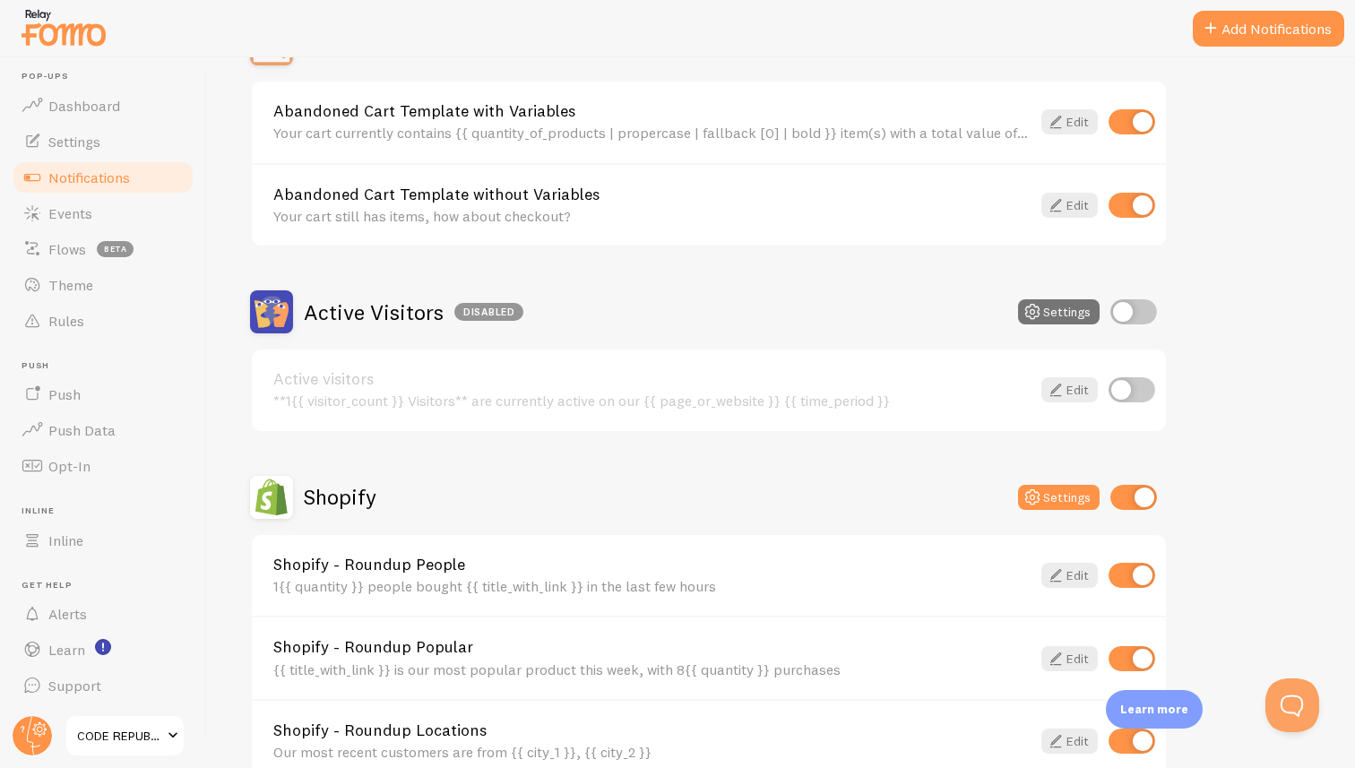
scroll to position [222, 0]
click at [1071, 120] on link "Edit" at bounding box center [1069, 122] width 56 height 25
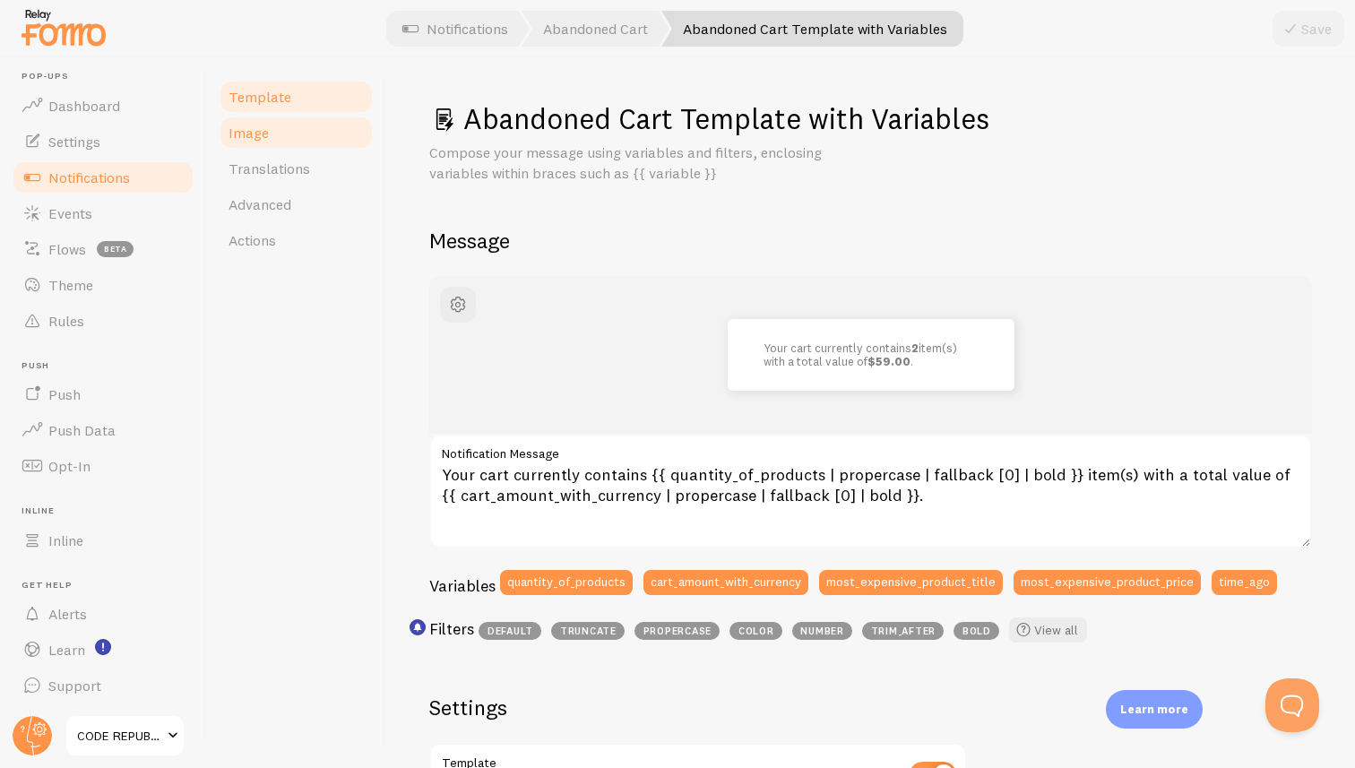
click at [281, 134] on link "Image" at bounding box center [296, 133] width 157 height 36
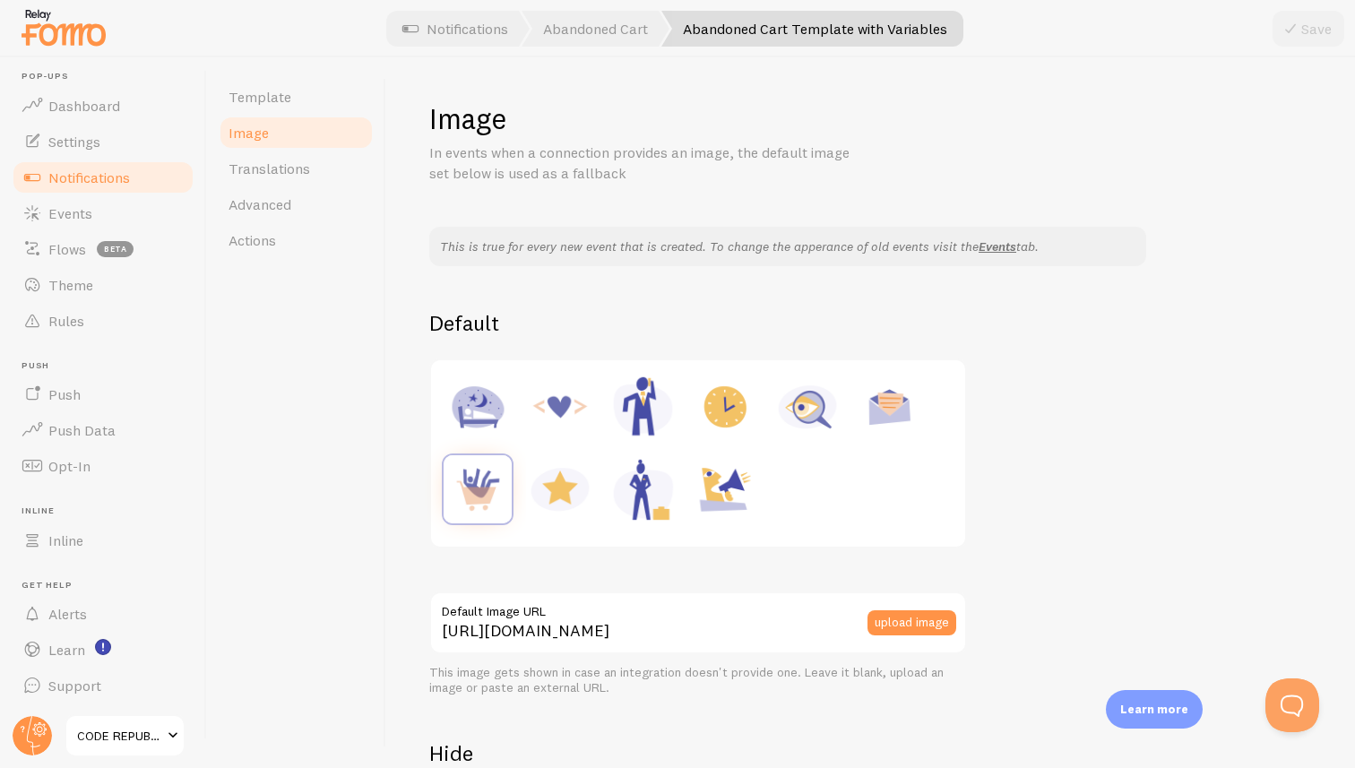
click at [814, 491] on div at bounding box center [698, 453] width 513 height 165
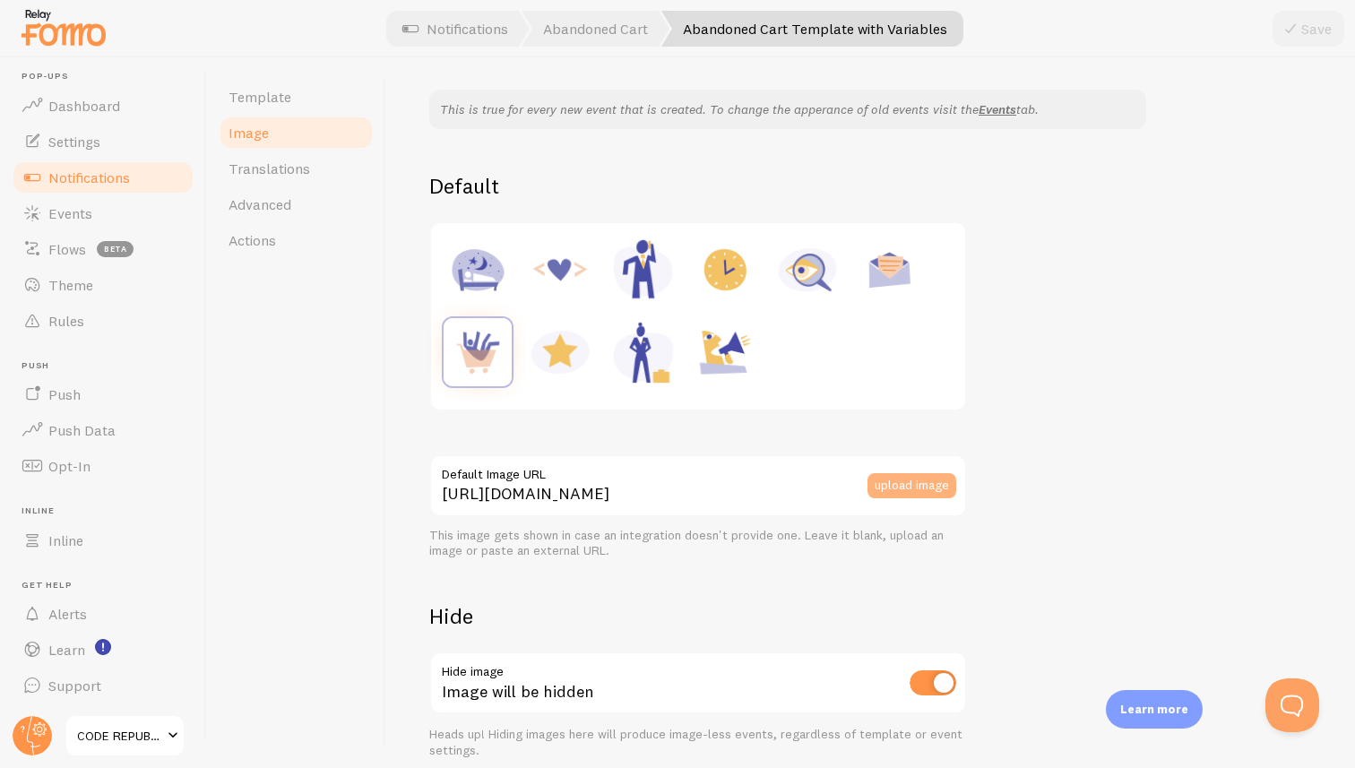
scroll to position [213, 0]
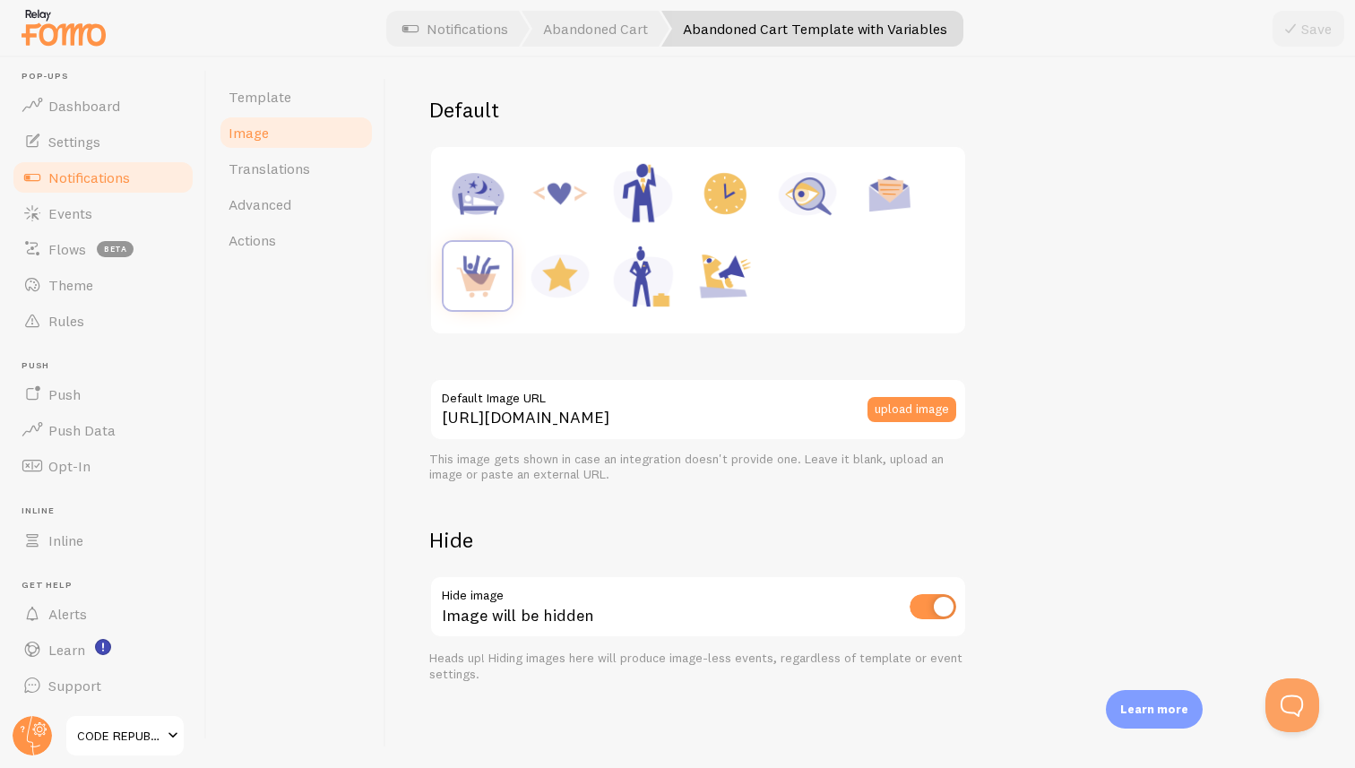
click at [919, 608] on input "checkbox" at bounding box center [933, 606] width 47 height 25
click at [945, 611] on input "checkbox" at bounding box center [933, 606] width 47 height 25
checkbox input "true"
click at [69, 215] on span "Events" at bounding box center [70, 213] width 44 height 18
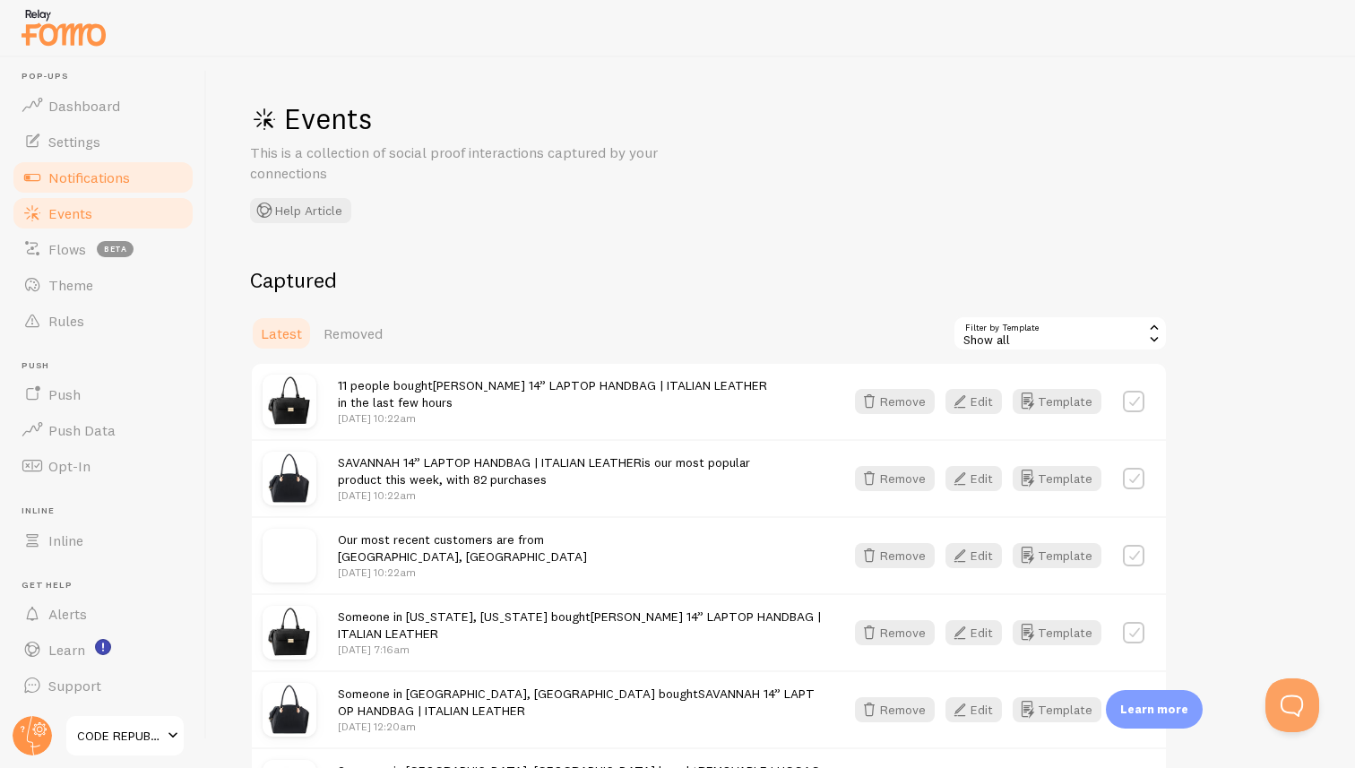
click at [74, 170] on span "Notifications" at bounding box center [89, 178] width 82 height 18
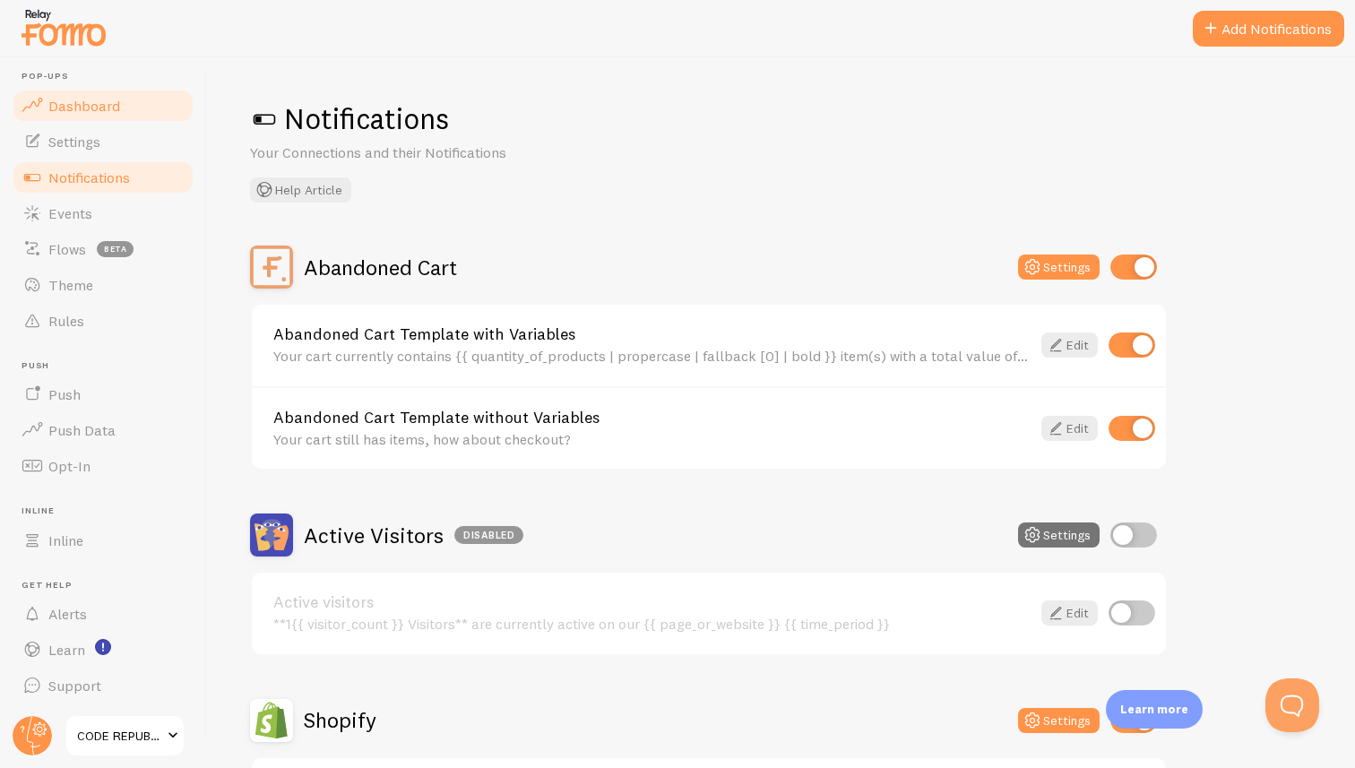
click at [83, 106] on span "Dashboard" at bounding box center [84, 106] width 72 height 18
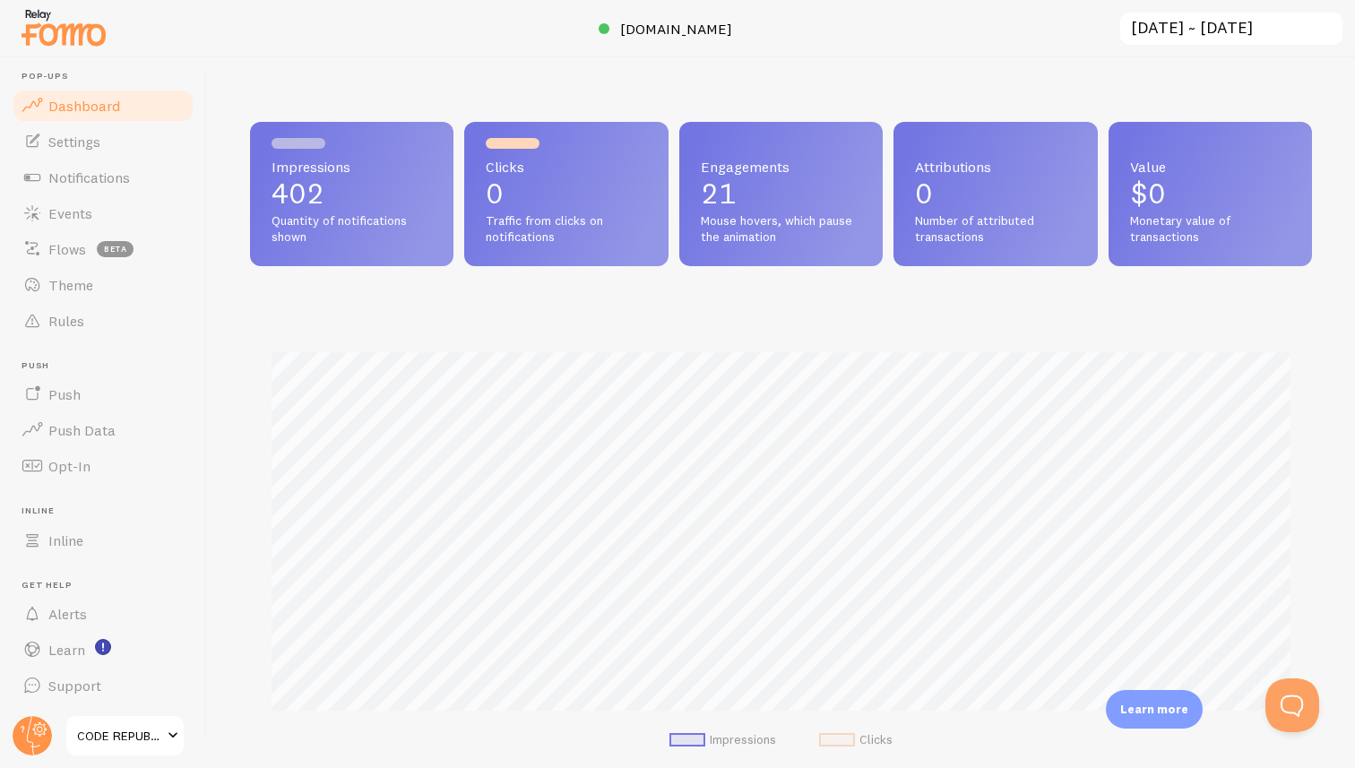
scroll to position [471, 1062]
click at [65, 147] on span "Settings" at bounding box center [74, 142] width 52 height 18
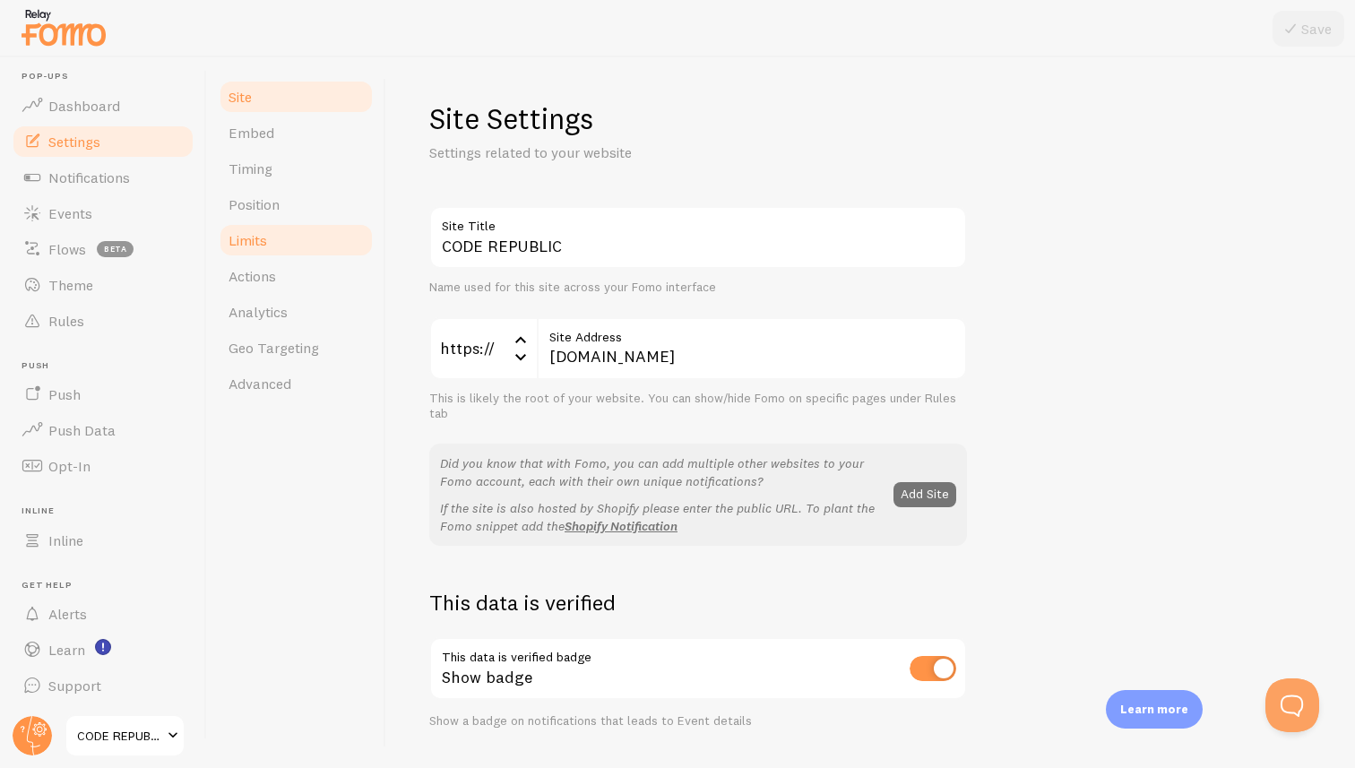
click at [255, 241] on span "Limits" at bounding box center [248, 240] width 39 height 18
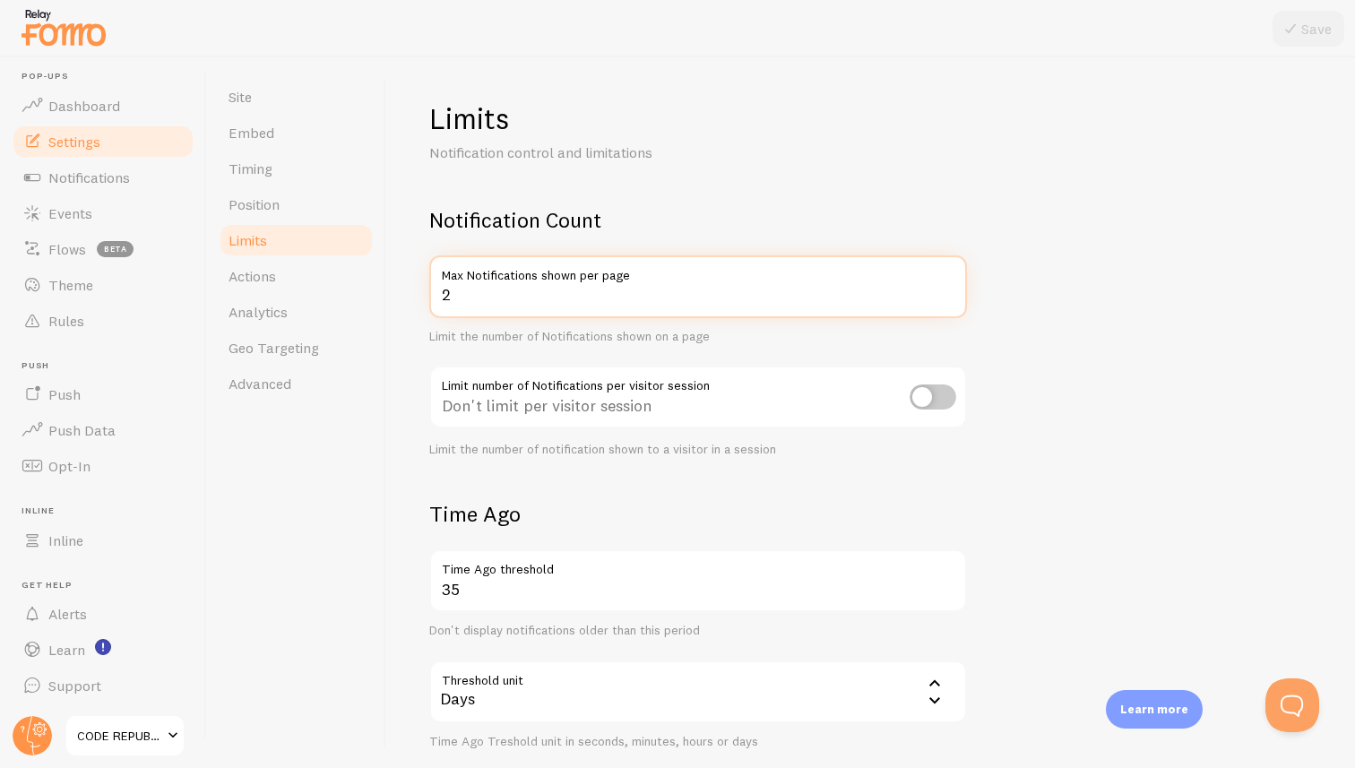
click at [946, 298] on input "2" at bounding box center [698, 286] width 538 height 63
type input "1"
click at [946, 298] on input "1" at bounding box center [698, 286] width 538 height 63
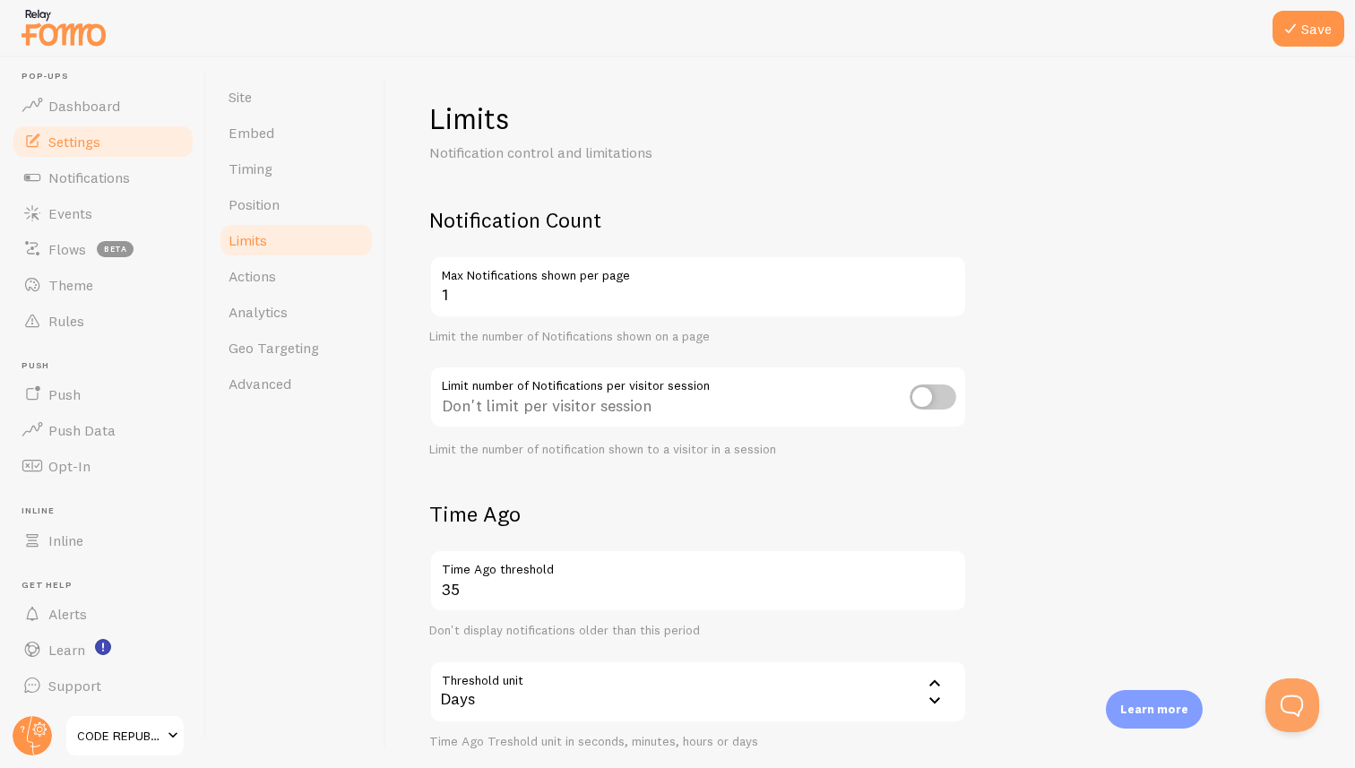
click at [781, 219] on h2 "Notification Count" at bounding box center [698, 220] width 538 height 28
click at [1304, 34] on button "Save" at bounding box center [1309, 29] width 72 height 36
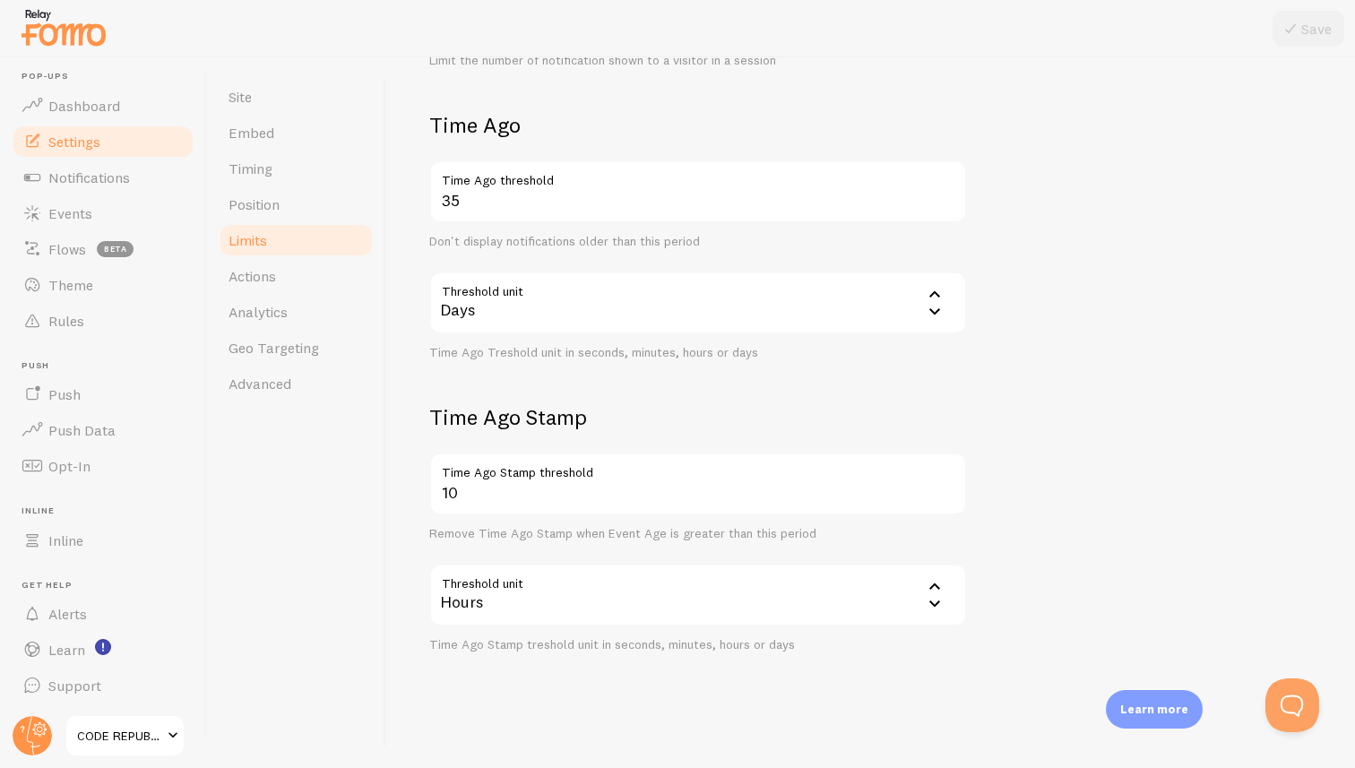
scroll to position [393, 0]
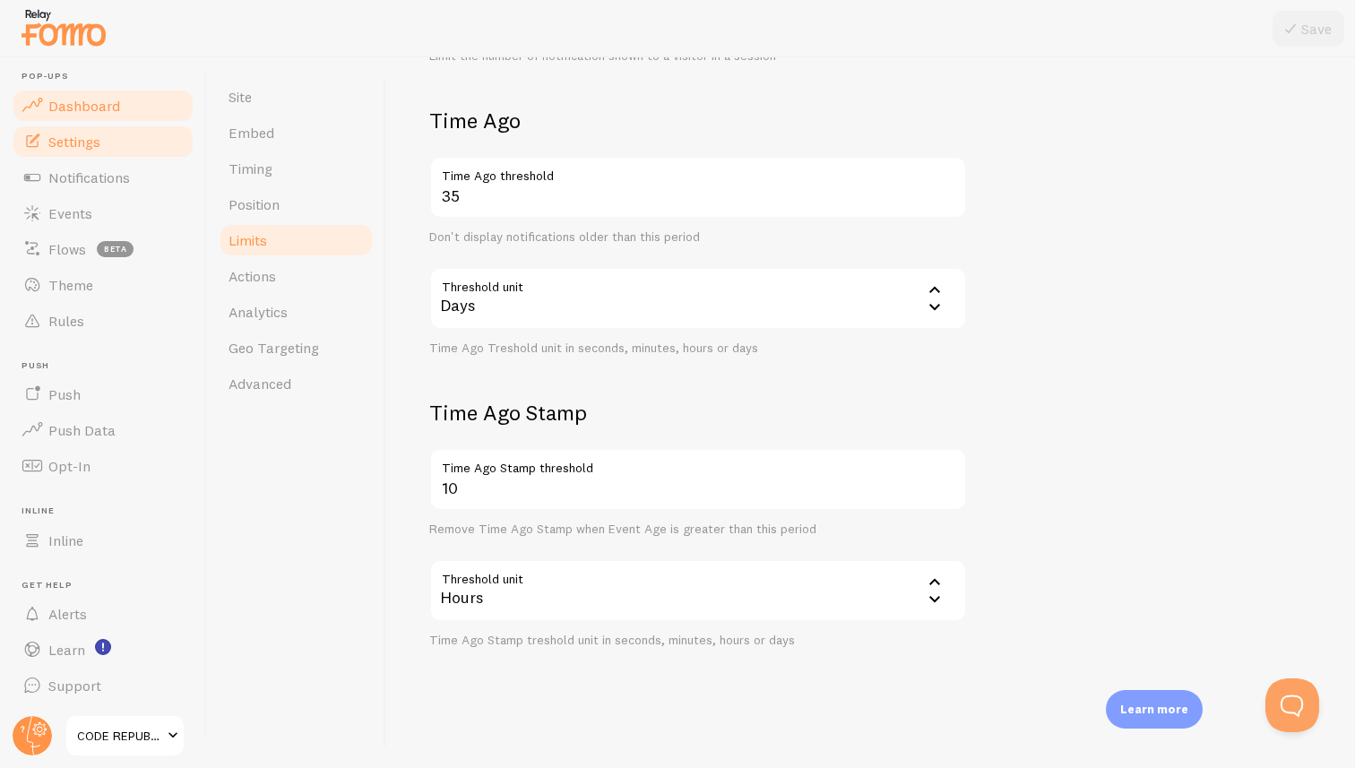
click at [70, 107] on span "Dashboard" at bounding box center [84, 106] width 72 height 18
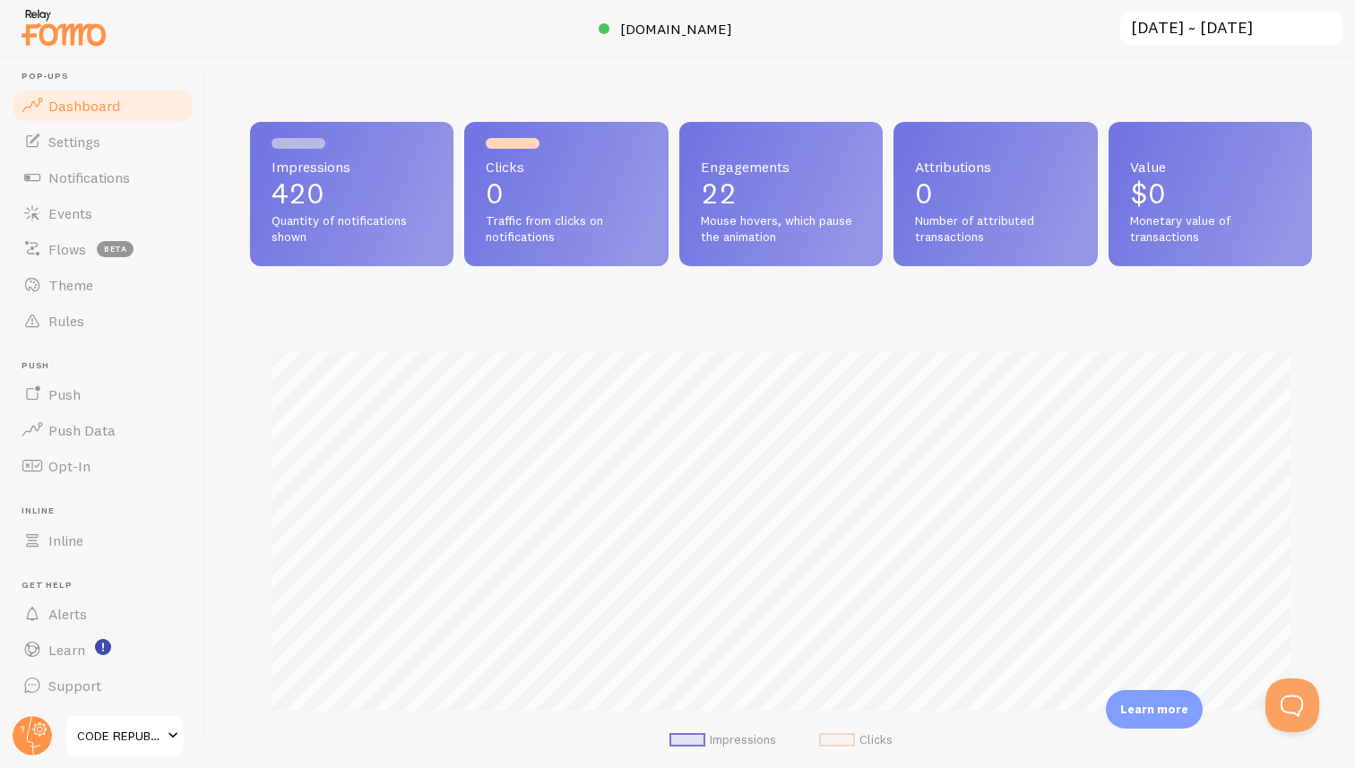
scroll to position [471, 1062]
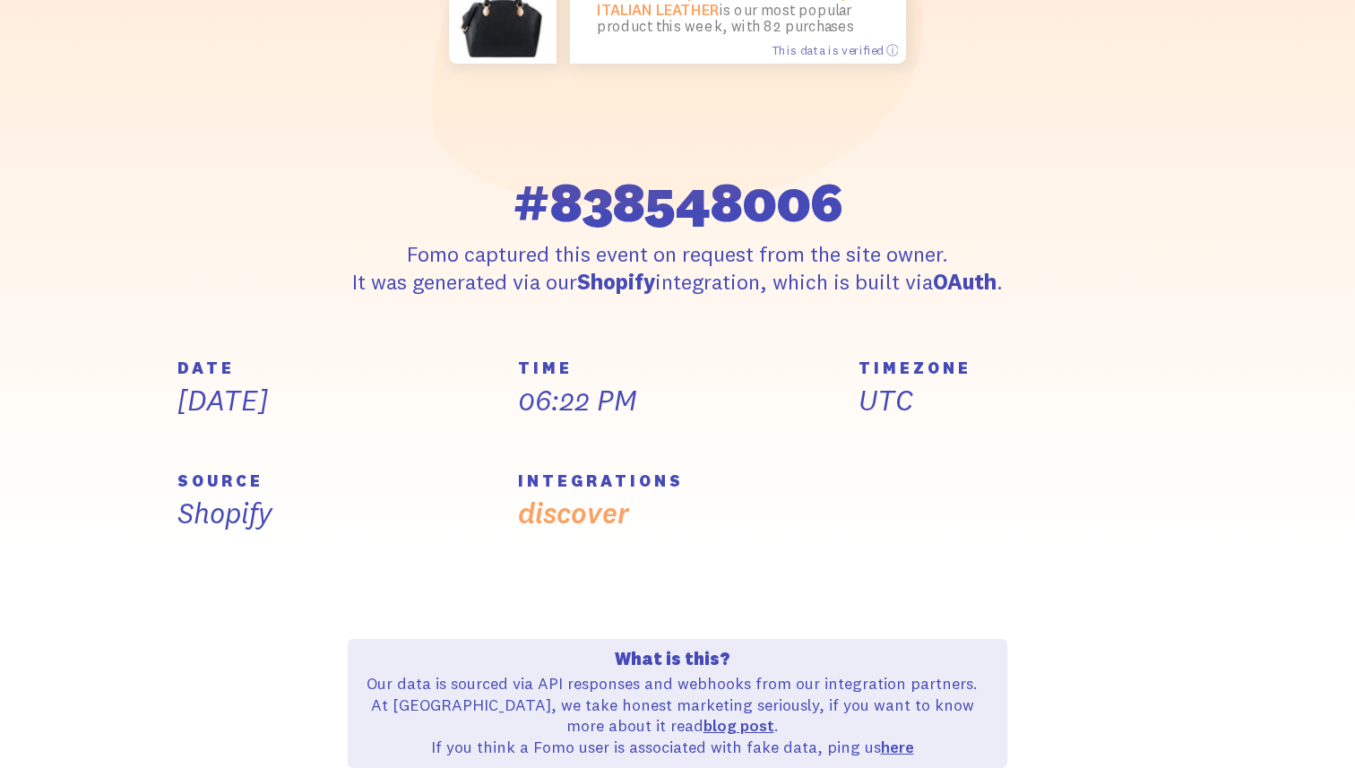
scroll to position [357, 0]
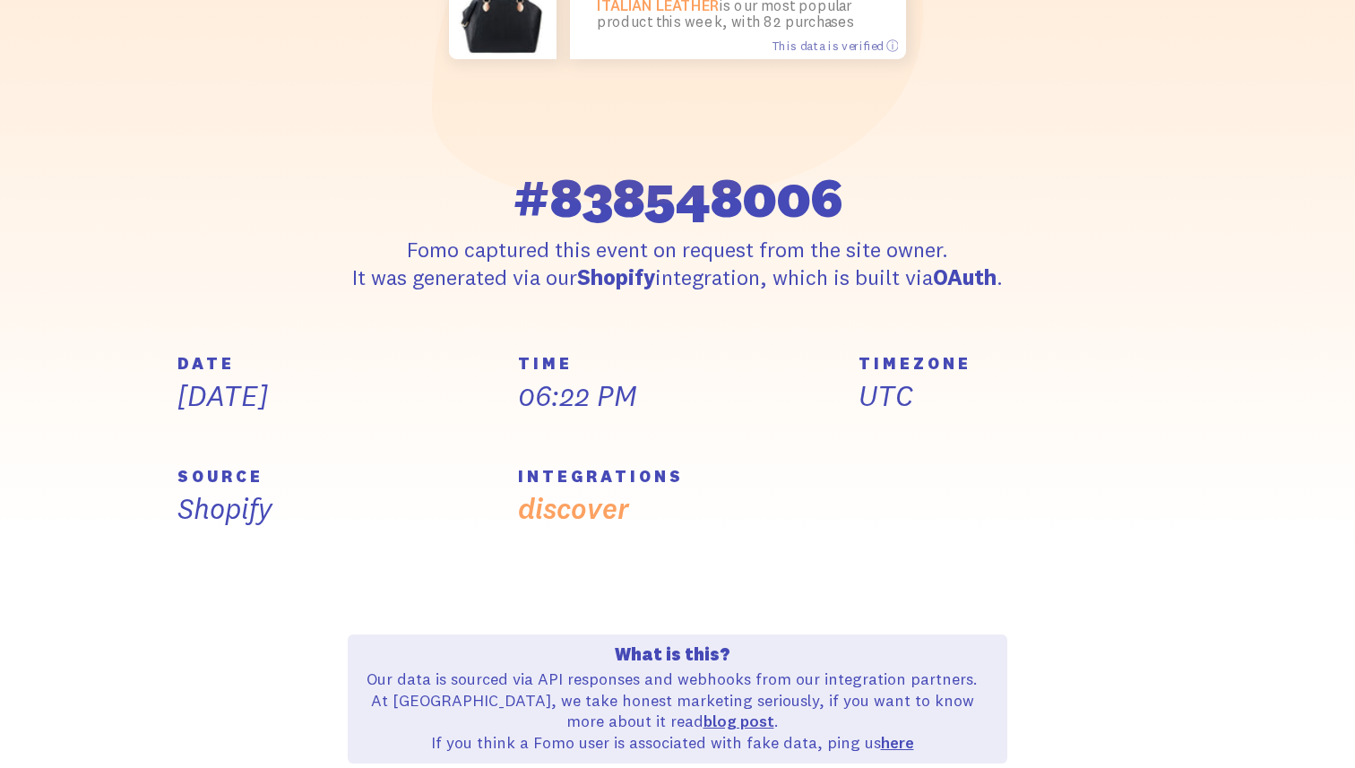
click at [295, 78] on div "SAVANNAH 14” LAPTOP HANDBAG | ITALIAN LEATHER is our most popular product this …" at bounding box center [678, 45] width 1022 height 492
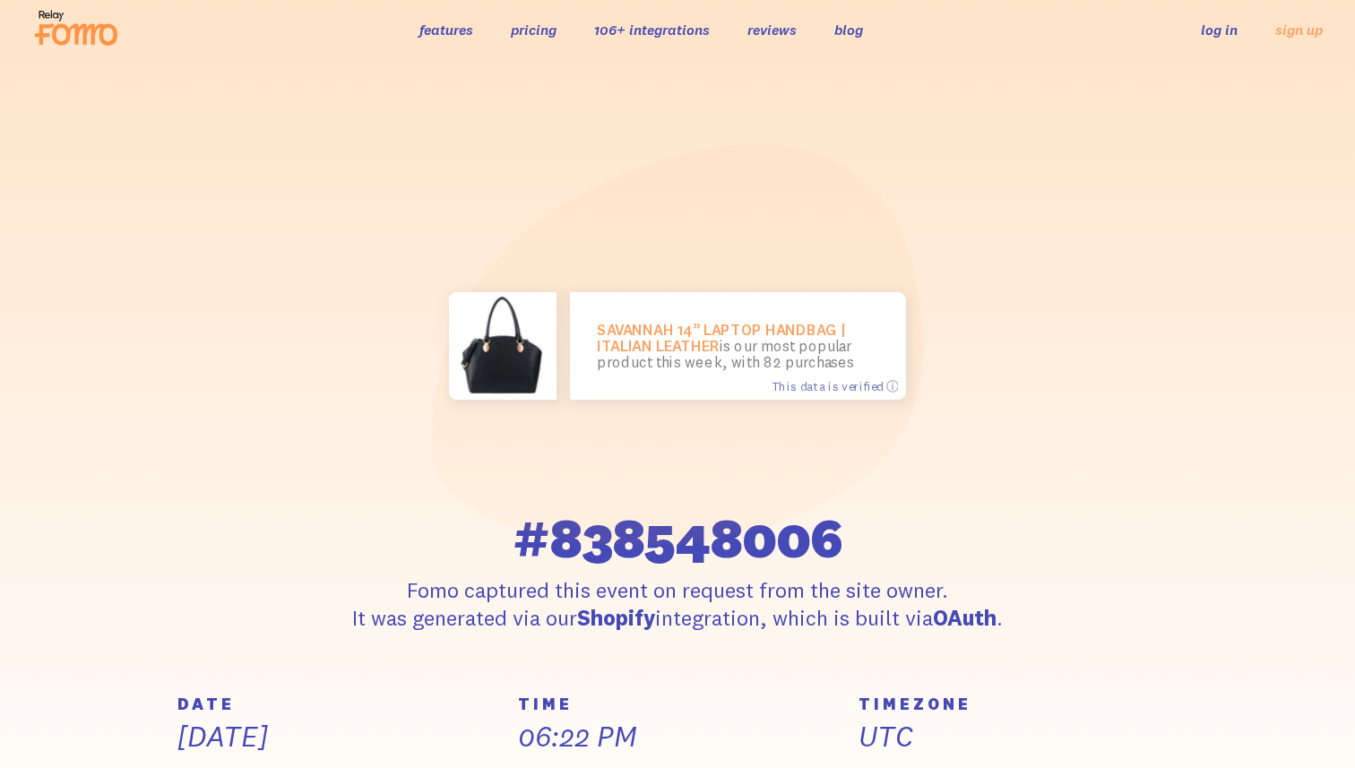
scroll to position [0, 0]
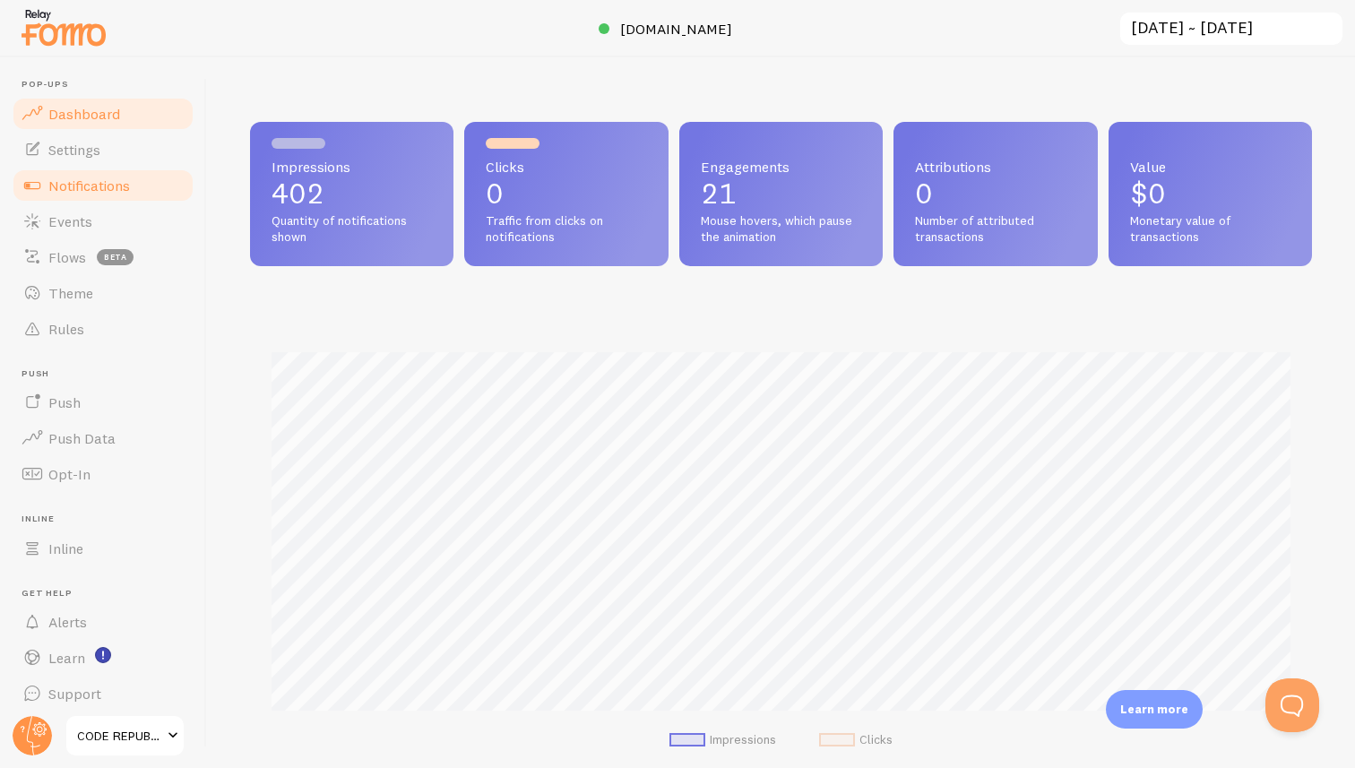
click at [80, 179] on span "Notifications" at bounding box center [89, 186] width 82 height 18
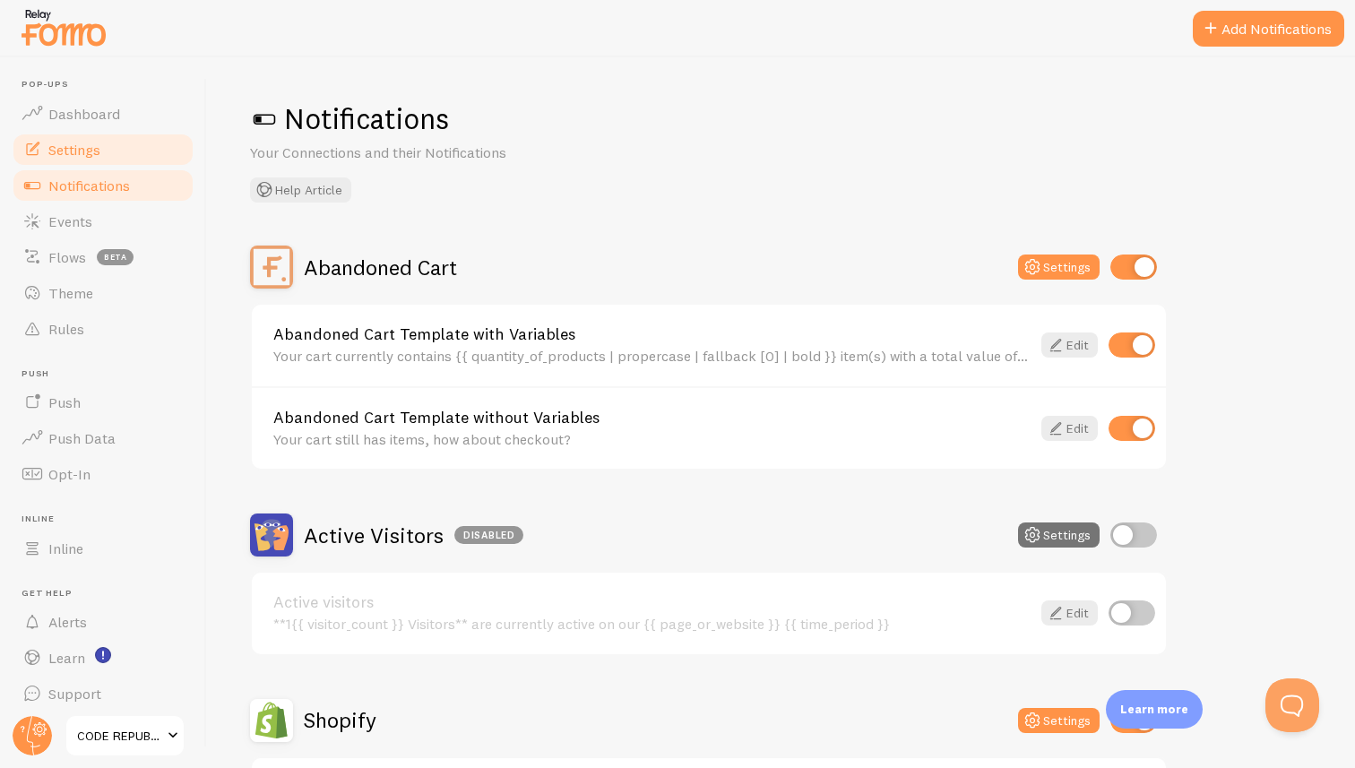
click at [78, 150] on span "Settings" at bounding box center [74, 150] width 52 height 18
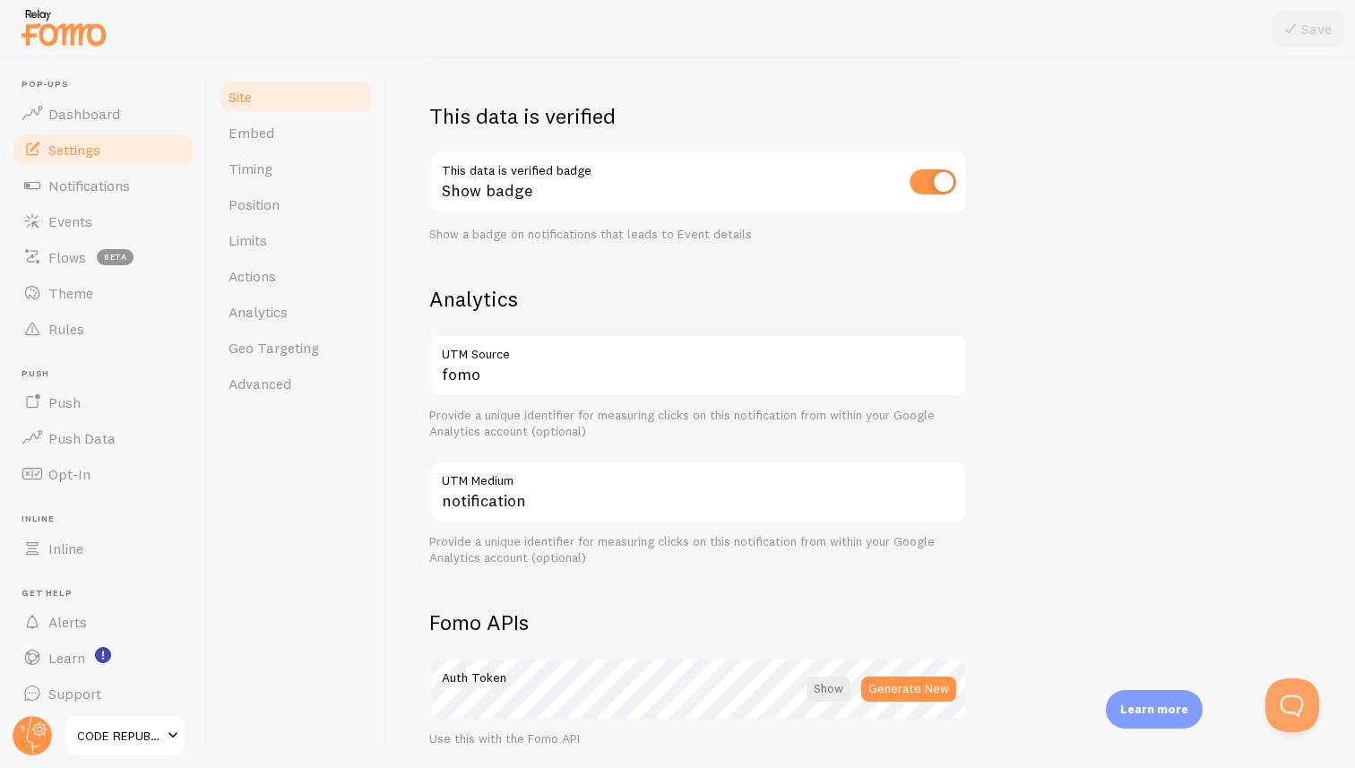
scroll to position [501, 0]
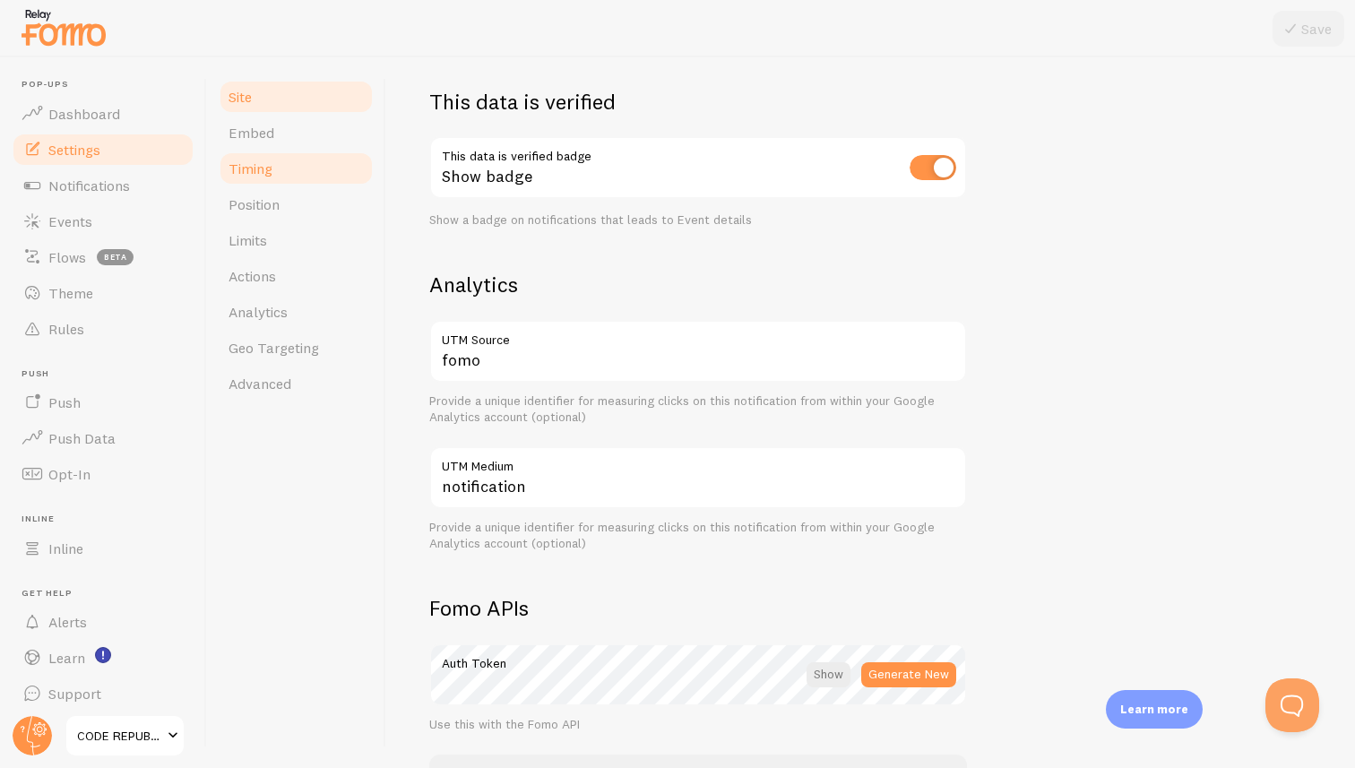
click at [253, 171] on span "Timing" at bounding box center [251, 169] width 44 height 18
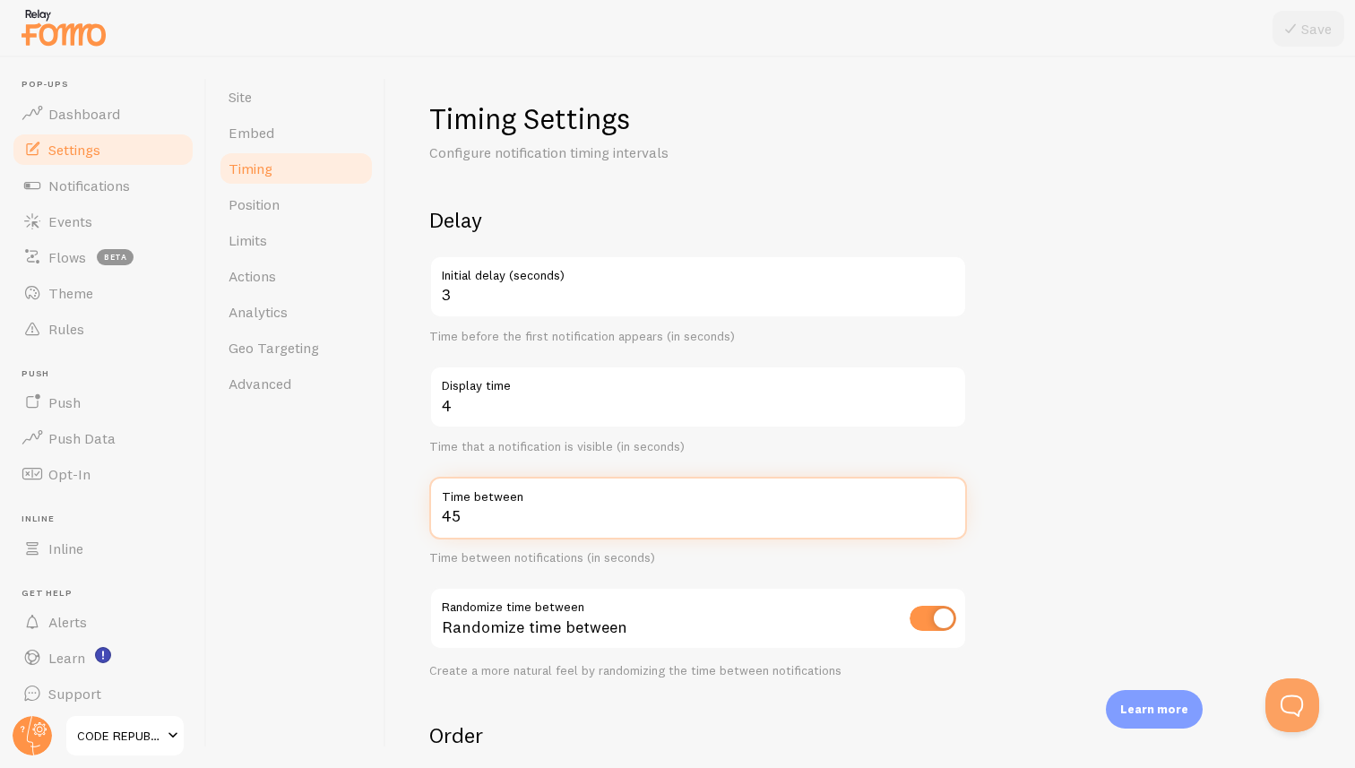
click at [523, 515] on input "45" at bounding box center [698, 508] width 538 height 63
type input "4"
type input "124"
click at [791, 454] on div "Time that a notification is visible (in seconds)" at bounding box center [698, 447] width 538 height 16
click at [1315, 35] on button "Save" at bounding box center [1309, 29] width 72 height 36
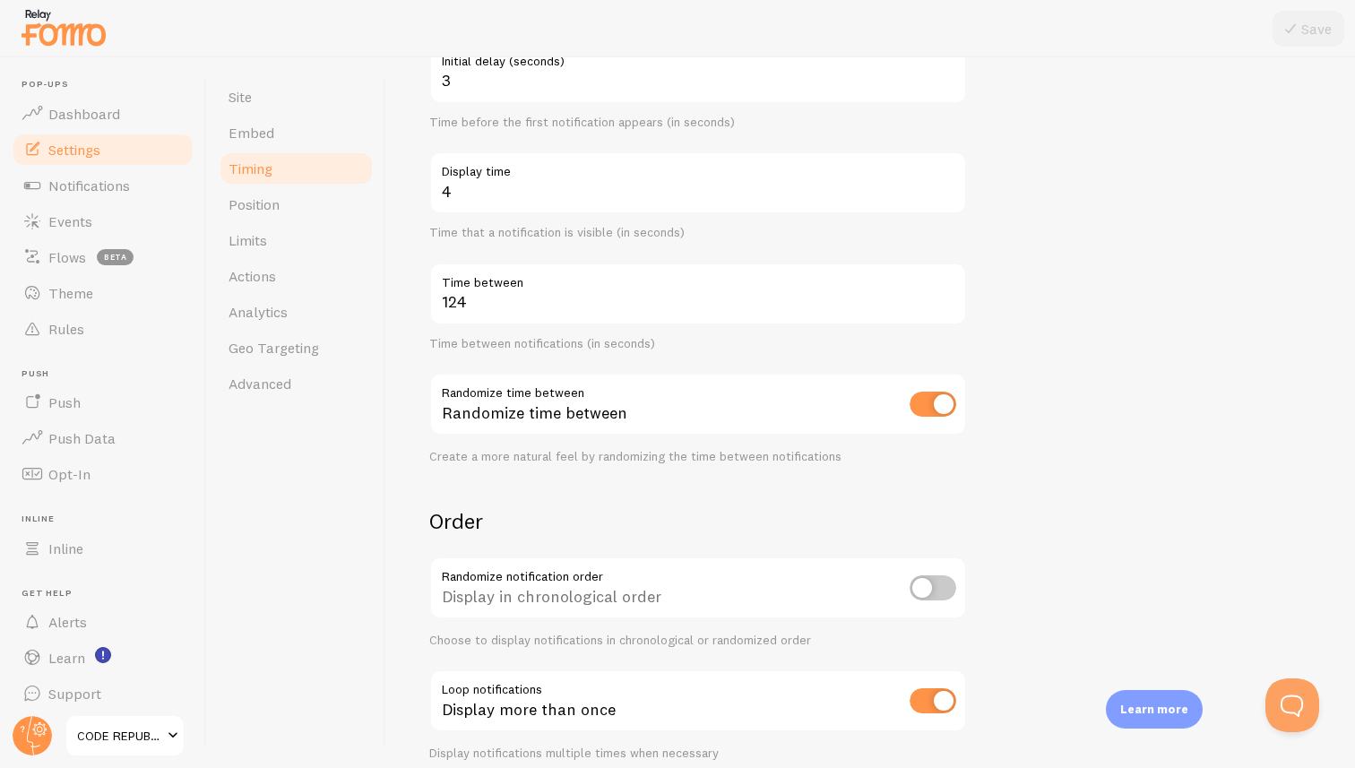
scroll to position [276, 0]
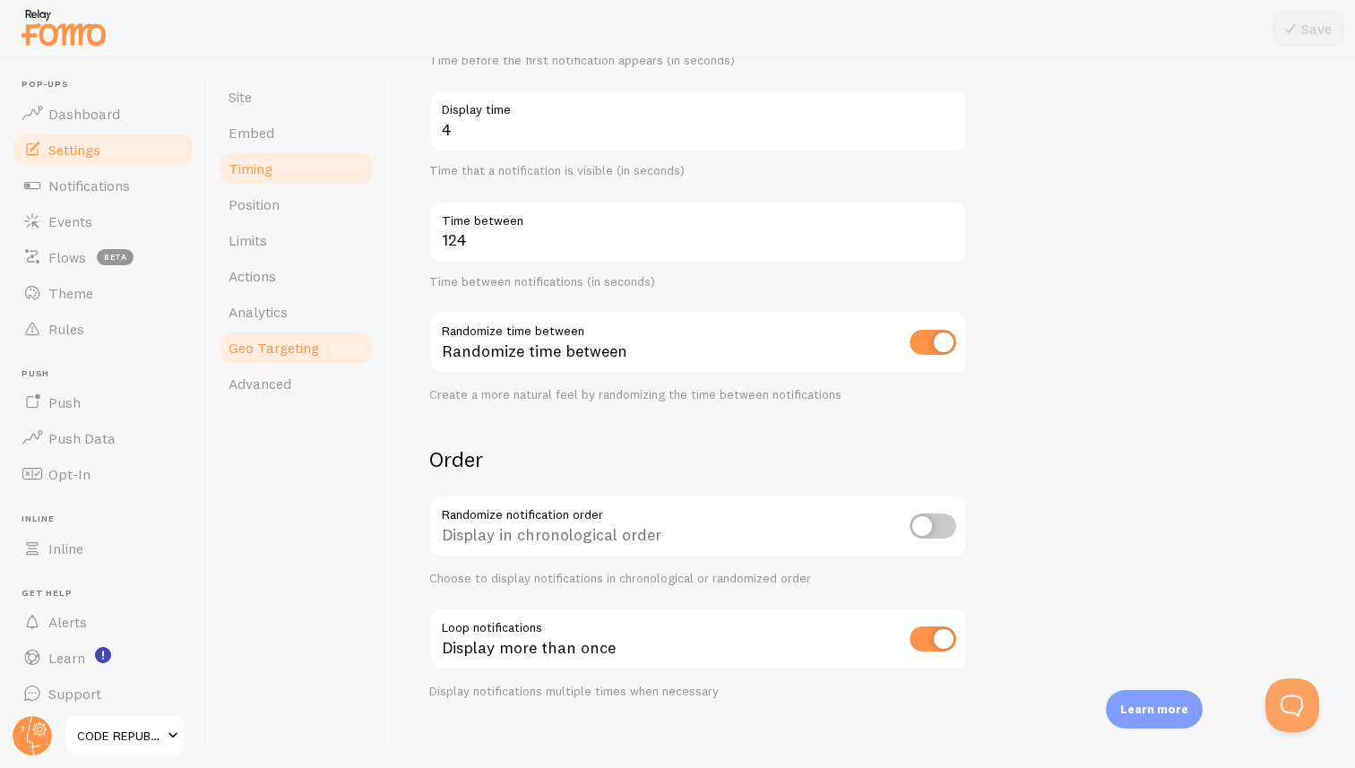
click at [292, 350] on span "Geo Targeting" at bounding box center [274, 348] width 91 height 18
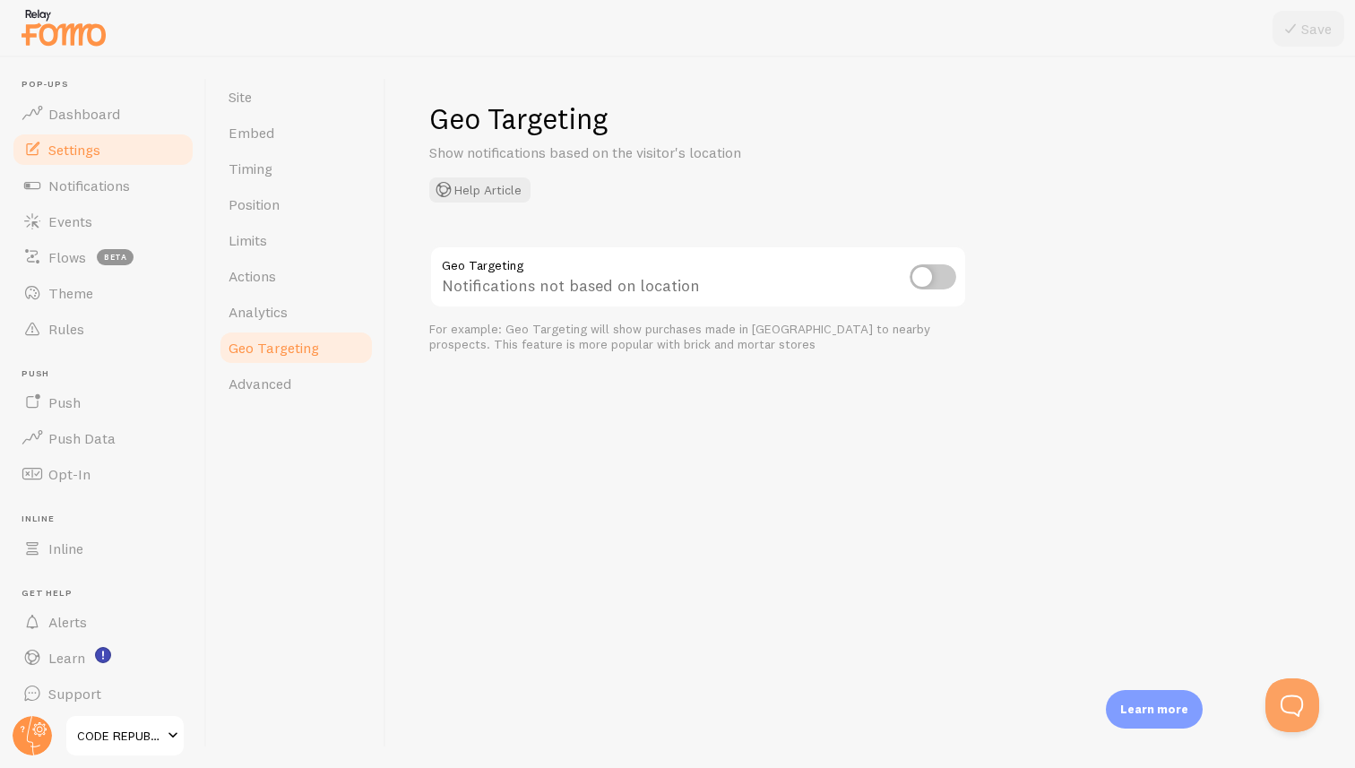
click at [938, 276] on input "checkbox" at bounding box center [933, 276] width 47 height 25
click at [920, 272] on input "checkbox" at bounding box center [933, 276] width 47 height 25
checkbox input "false"
click at [264, 313] on span "Analytics" at bounding box center [258, 312] width 59 height 18
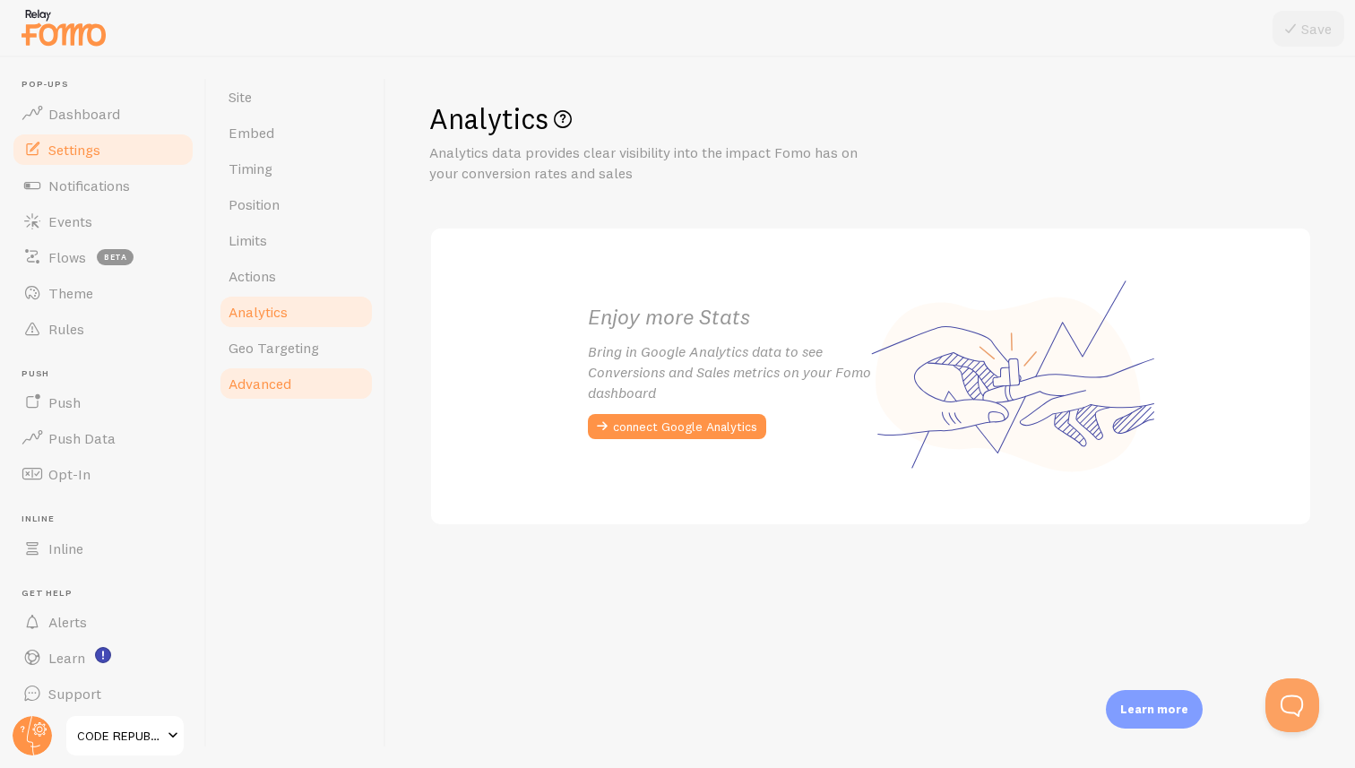
click at [255, 383] on span "Advanced" at bounding box center [260, 384] width 63 height 18
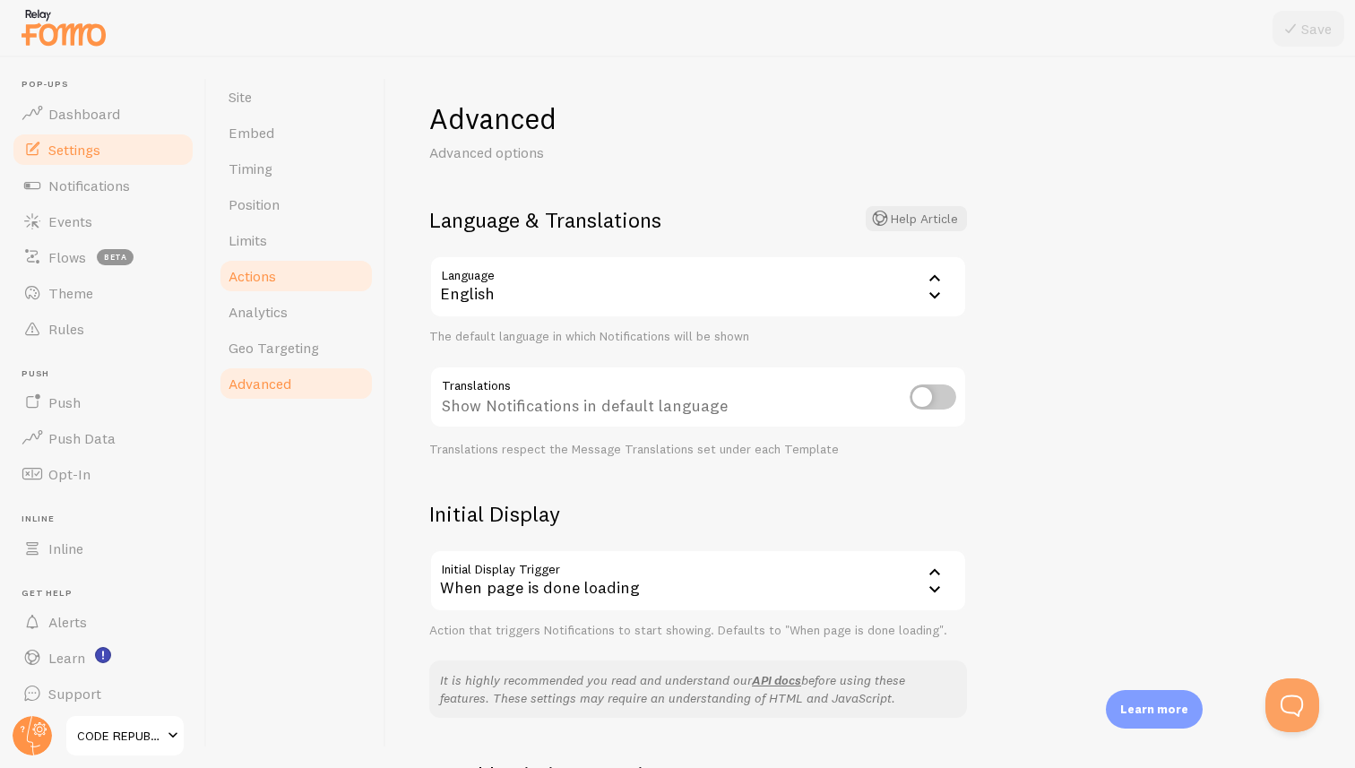
click at [260, 271] on span "Actions" at bounding box center [253, 276] width 48 height 18
